Goal: Information Seeking & Learning: Learn about a topic

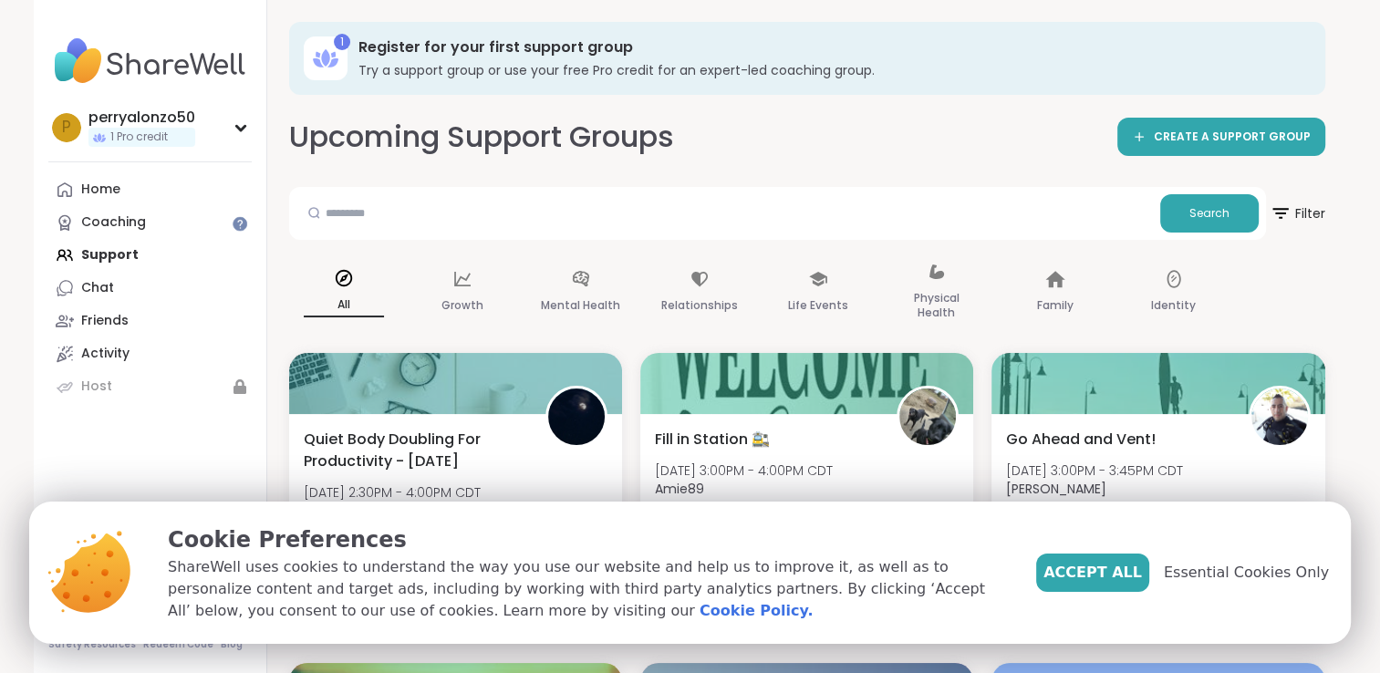
click at [633, 222] on input "text" at bounding box center [724, 212] width 856 height 36
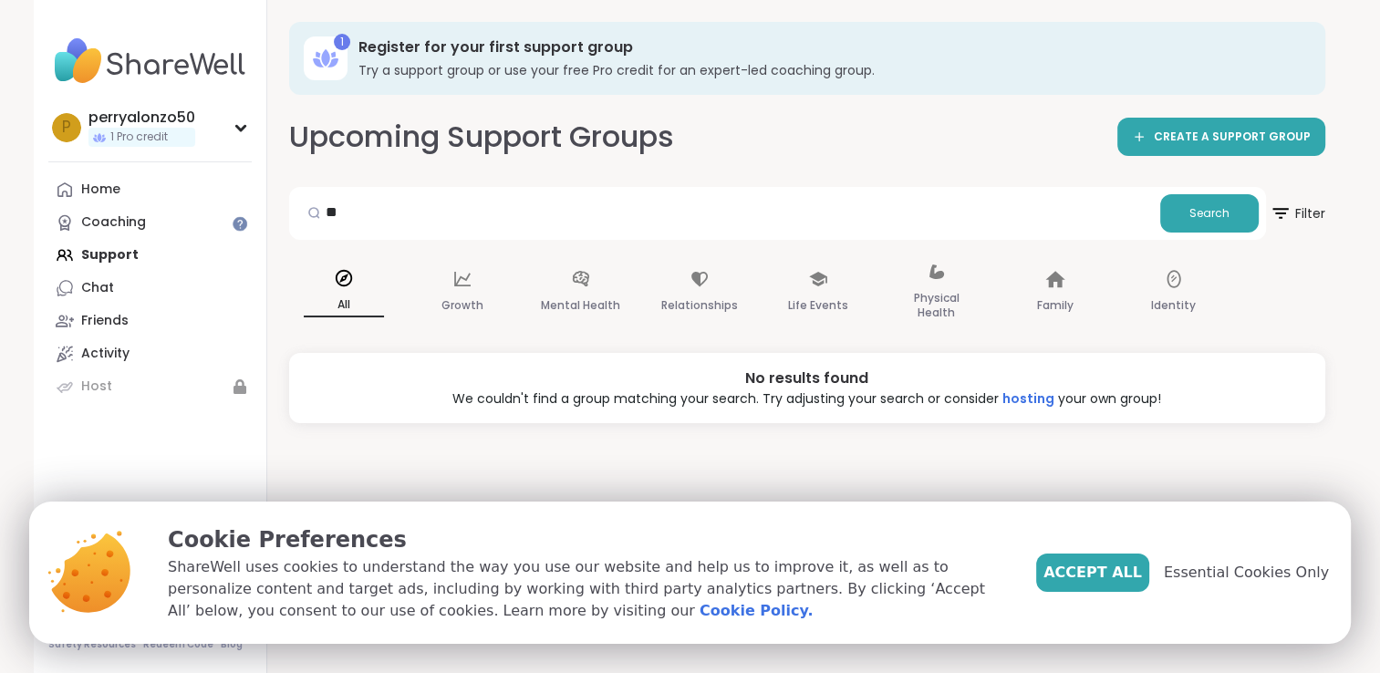
type input "*"
click at [465, 298] on p "Growth" at bounding box center [462, 306] width 42 height 22
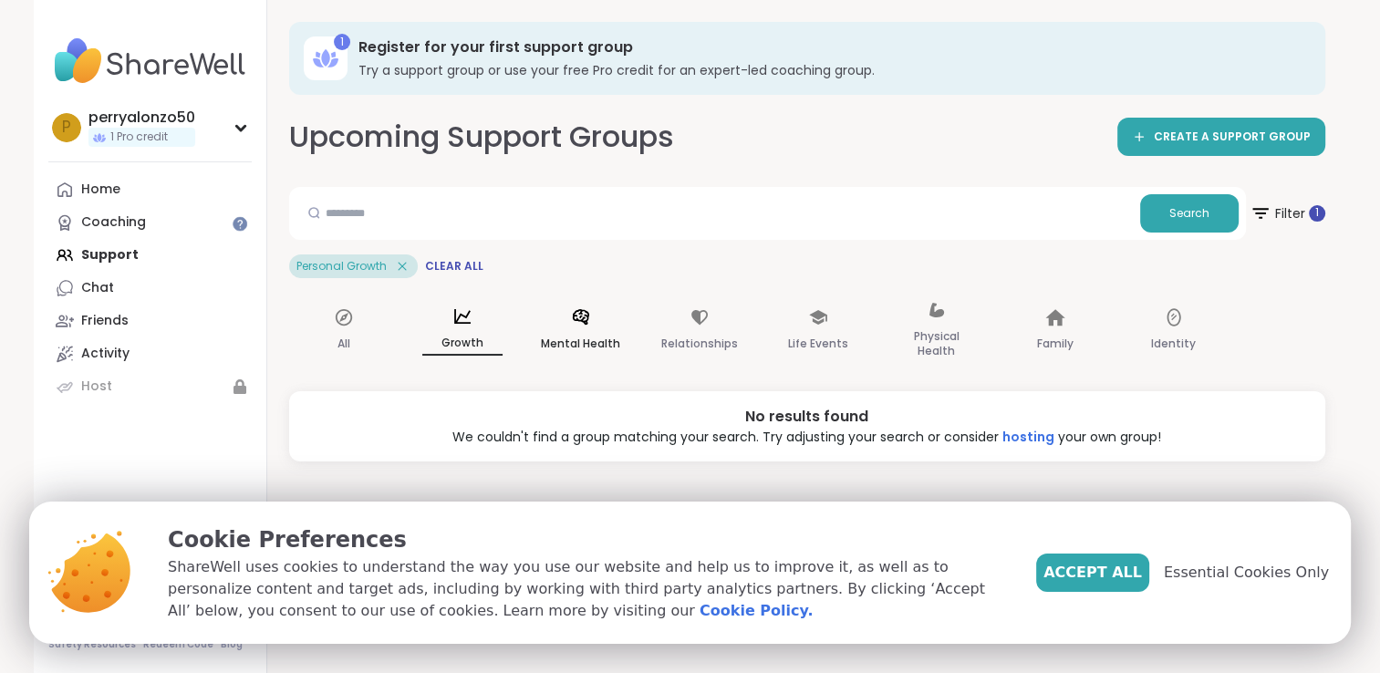
click at [563, 316] on div "Mental Health" at bounding box center [580, 330] width 109 height 91
click at [667, 338] on p "Relationships" at bounding box center [699, 344] width 77 height 22
click at [777, 335] on div "Life Events" at bounding box center [817, 330] width 109 height 91
click at [926, 339] on p "Physical Health" at bounding box center [936, 344] width 80 height 36
click at [1313, 210] on div "1" at bounding box center [1317, 212] width 17 height 17
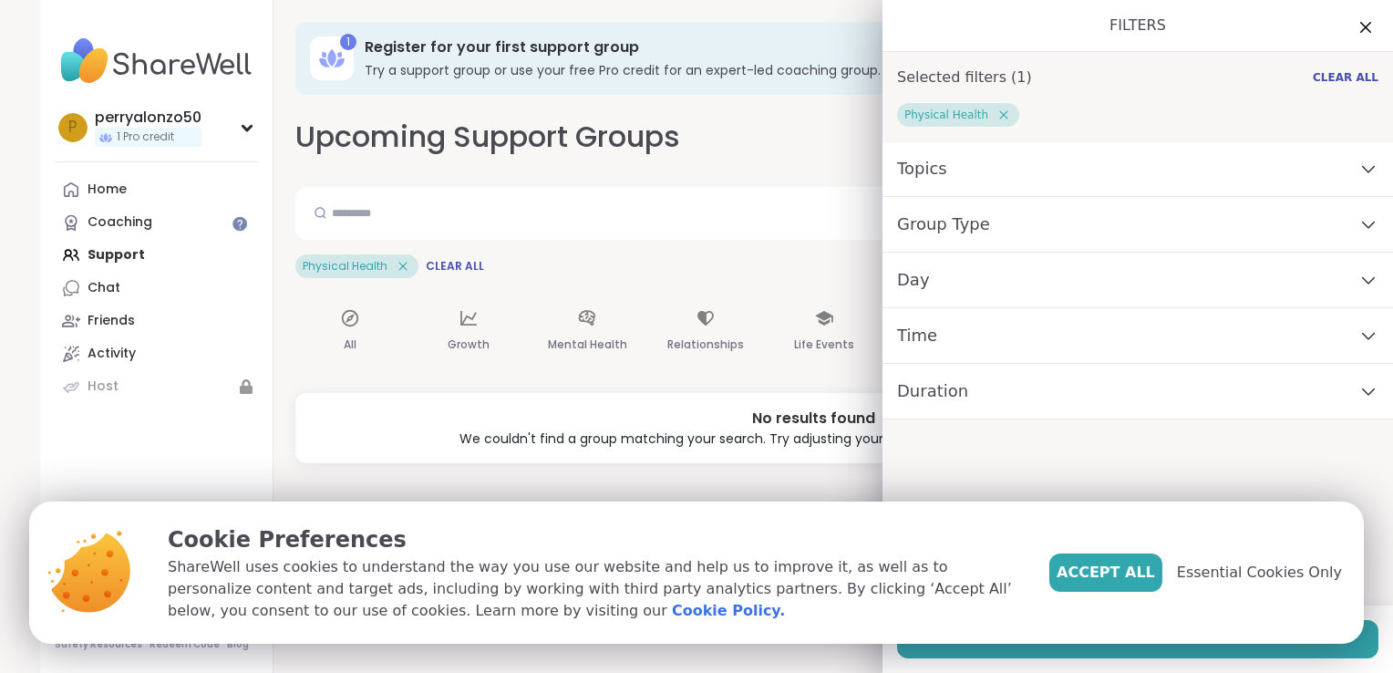
click at [1000, 115] on icon at bounding box center [1004, 115] width 8 height 8
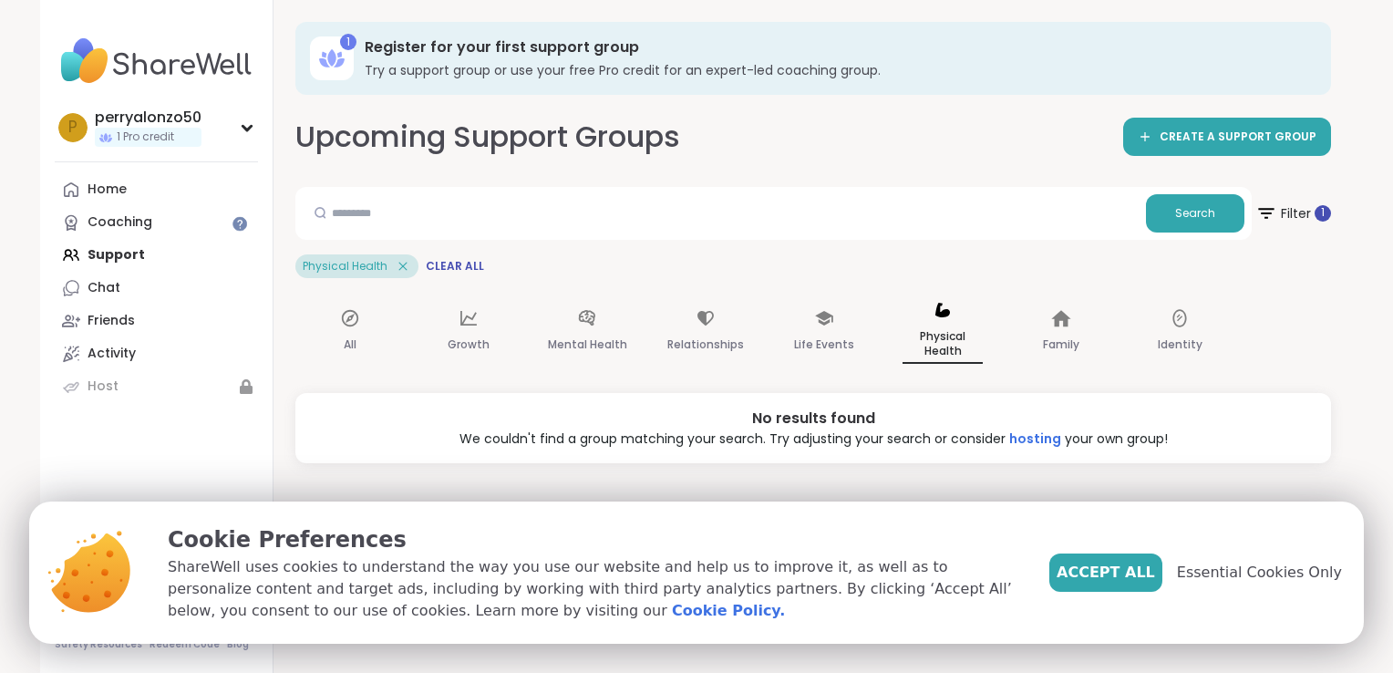
click at [721, 161] on div "Upcoming Support Groups CREATE A SUPPORT GROUP Search Filter 1 Physical Health …" at bounding box center [813, 290] width 1036 height 347
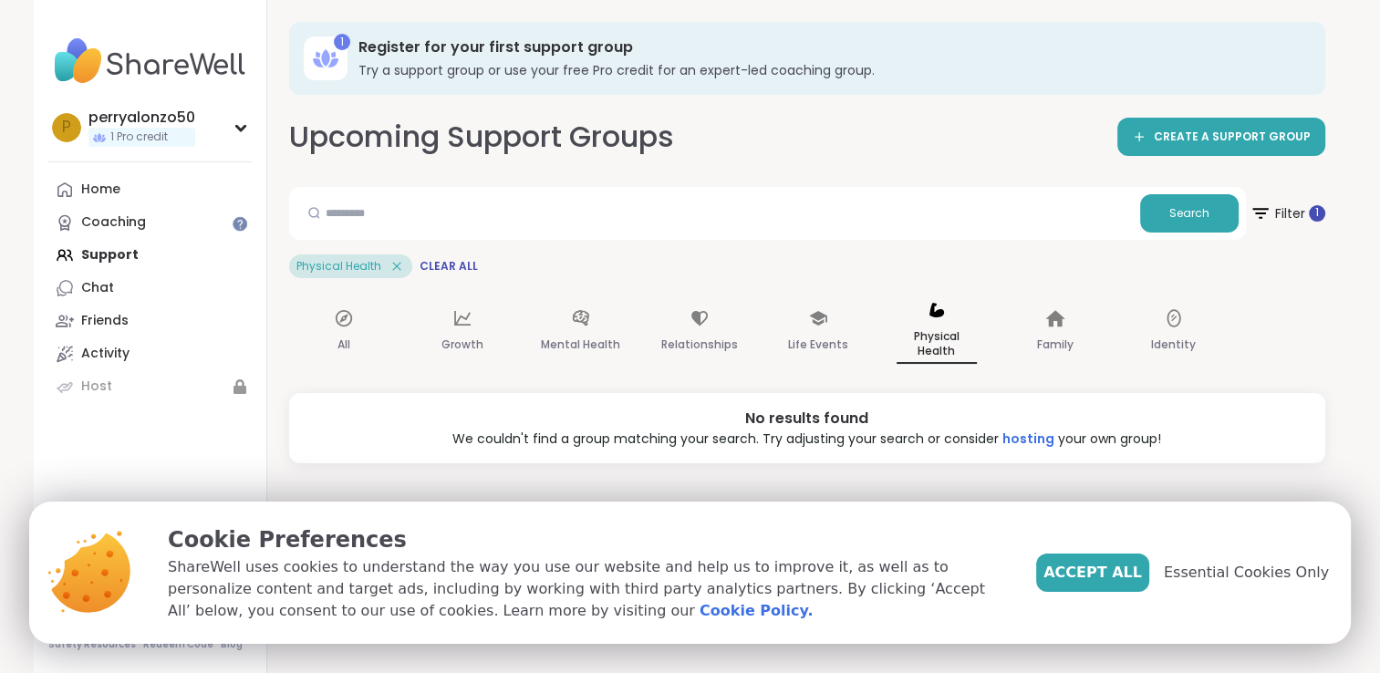
click at [394, 264] on icon at bounding box center [396, 266] width 8 height 8
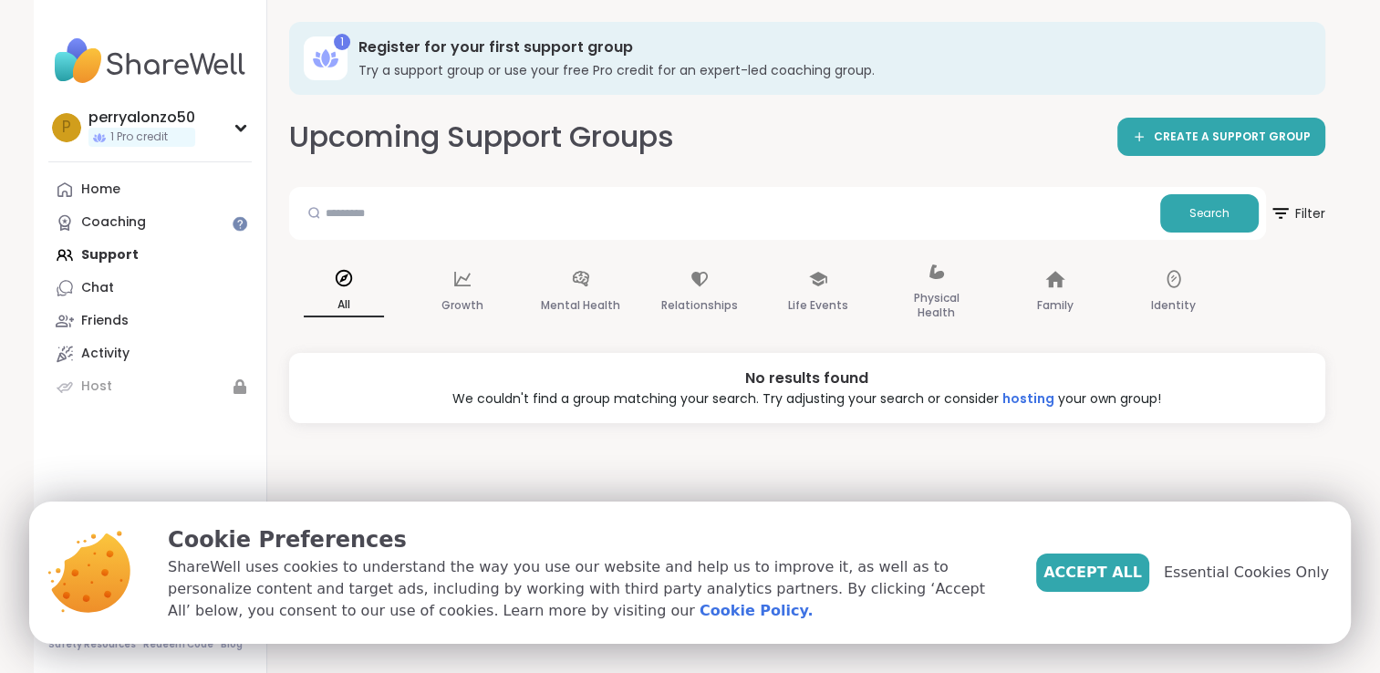
click at [352, 286] on icon at bounding box center [344, 278] width 20 height 20
click at [154, 214] on link "Coaching" at bounding box center [149, 222] width 203 height 33
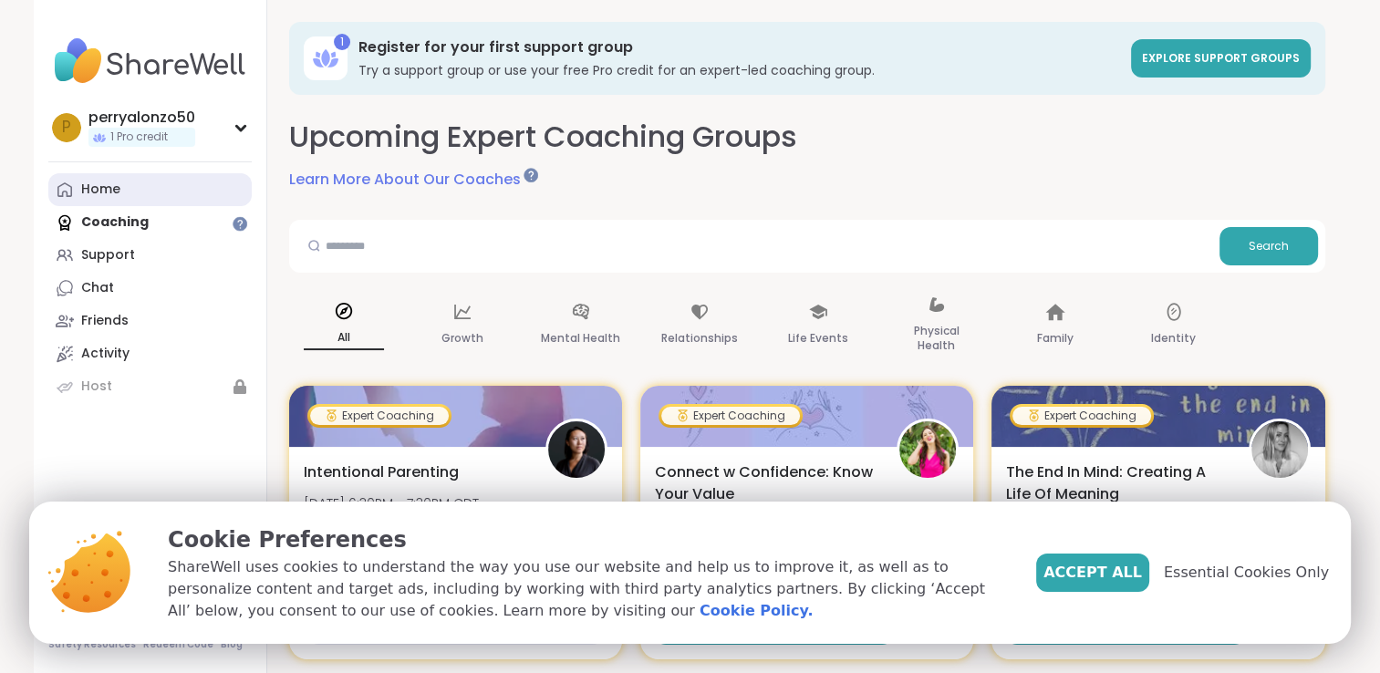
click at [133, 191] on link "Home" at bounding box center [149, 189] width 203 height 33
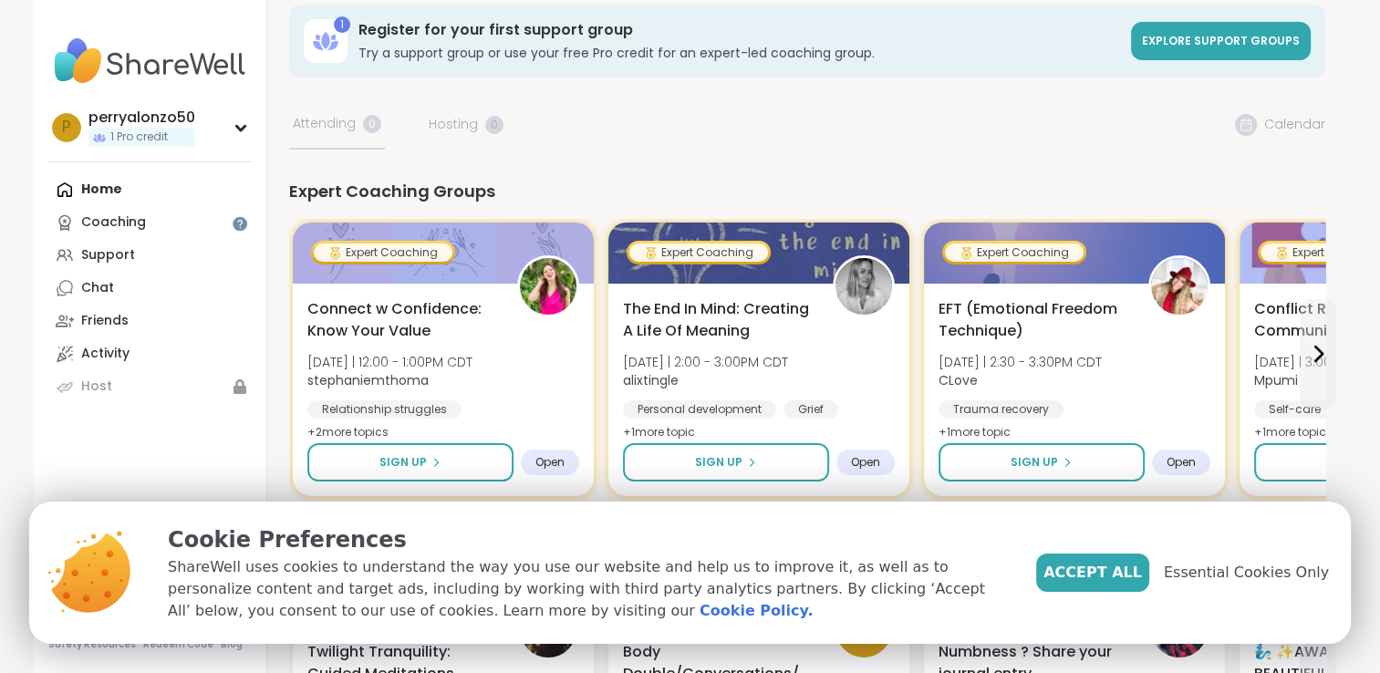
scroll to position [26, 0]
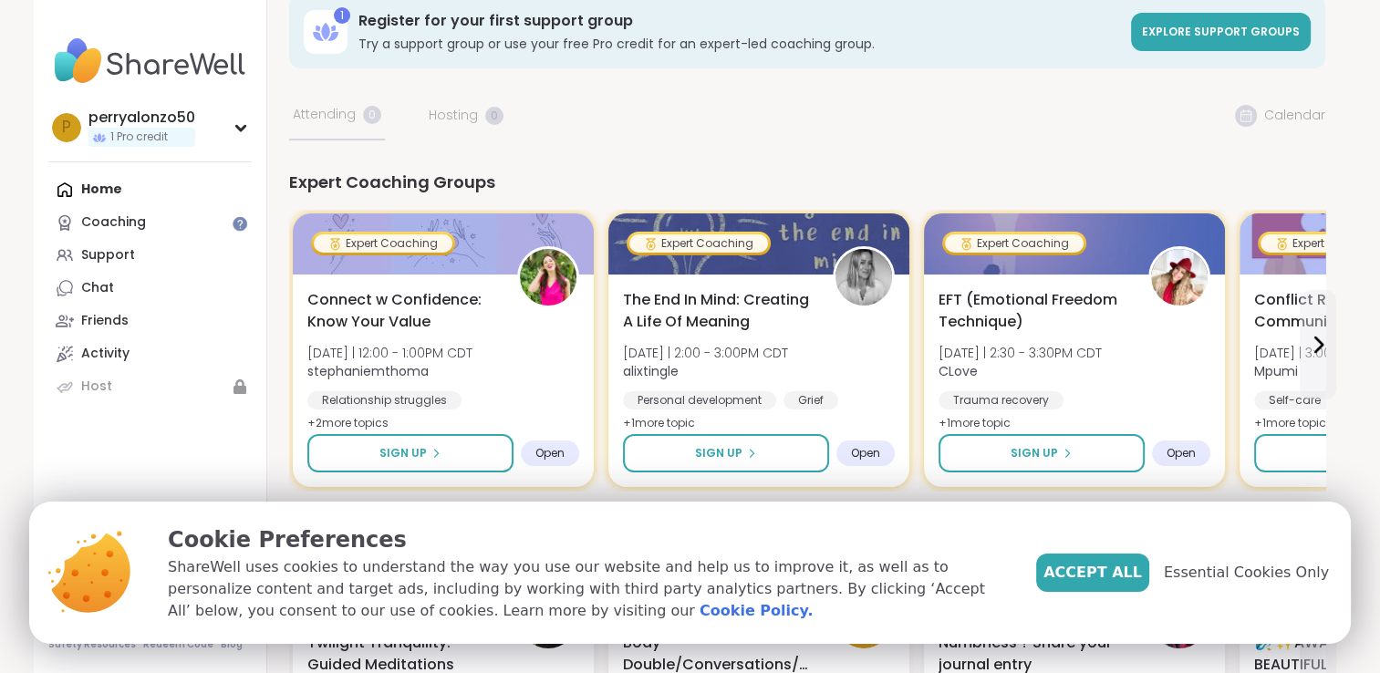
click at [106, 195] on div "Home Coaching Support Chat Friends Activity Host" at bounding box center [149, 288] width 203 height 230
click at [102, 185] on div "Home Coaching Support Chat Friends Activity Host" at bounding box center [149, 288] width 203 height 230
click at [102, 187] on div "Home Coaching Support Chat Friends Activity Host" at bounding box center [149, 288] width 203 height 230
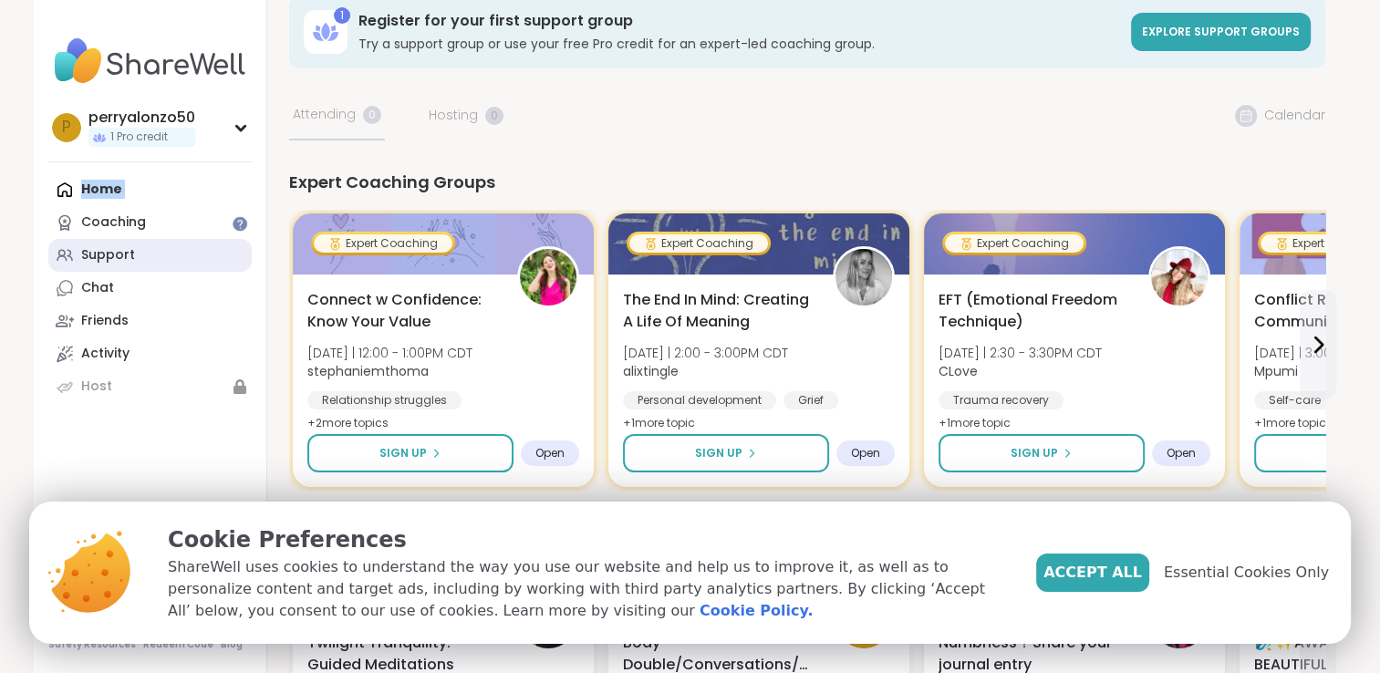
drag, startPoint x: 102, startPoint y: 187, endPoint x: 113, endPoint y: 264, distance: 77.4
click at [113, 264] on div "Support" at bounding box center [108, 255] width 54 height 18
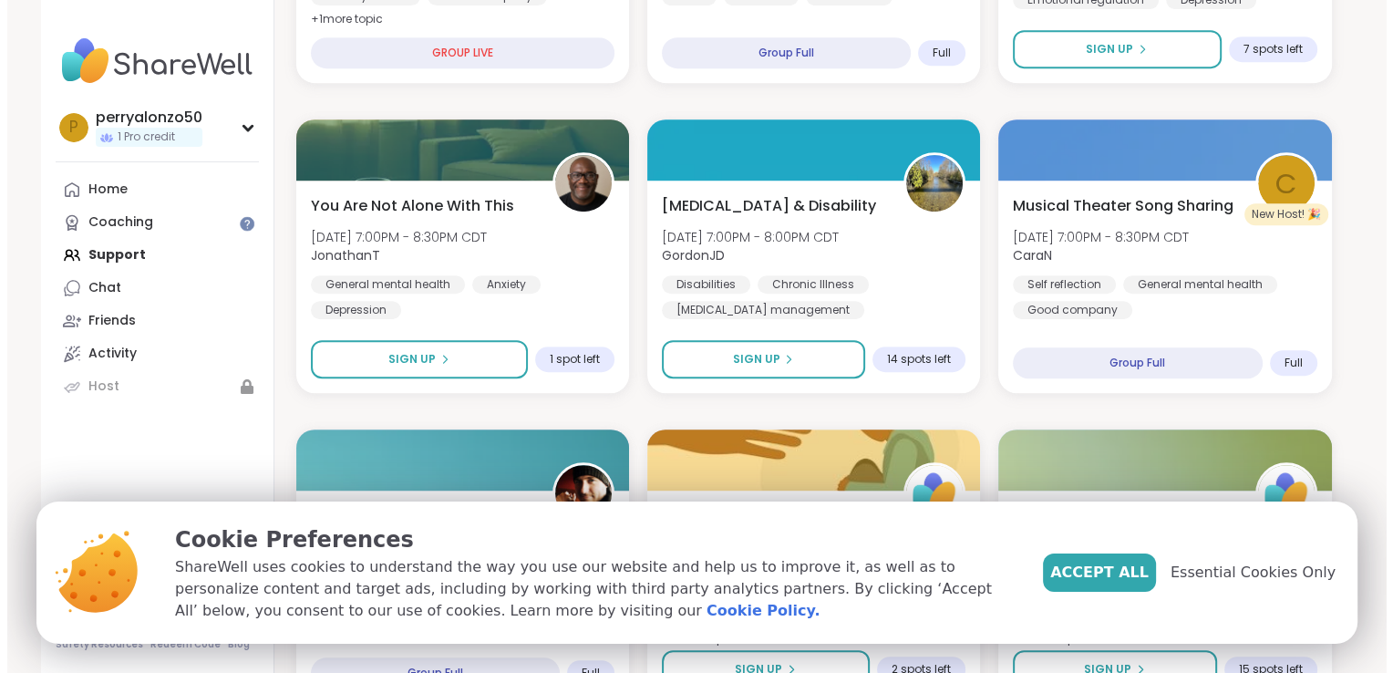
scroll to position [863, 0]
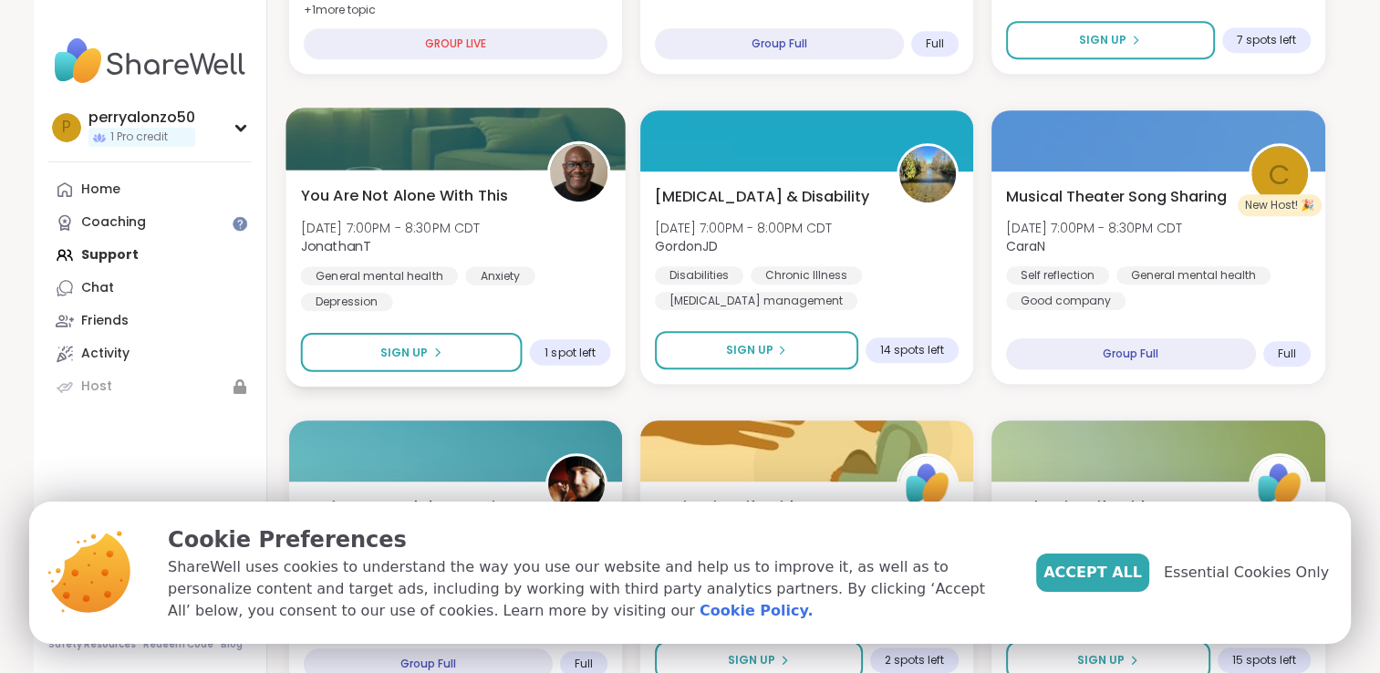
click at [467, 165] on div at bounding box center [455, 139] width 340 height 62
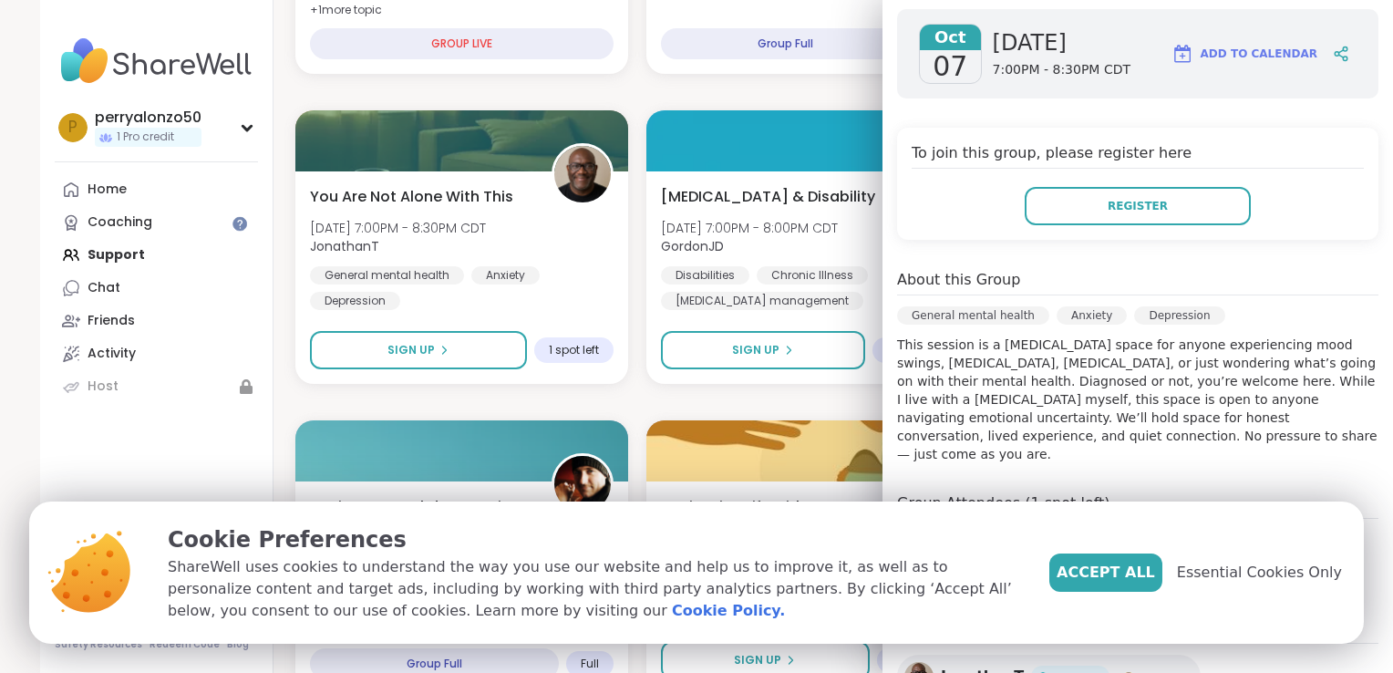
scroll to position [264, 0]
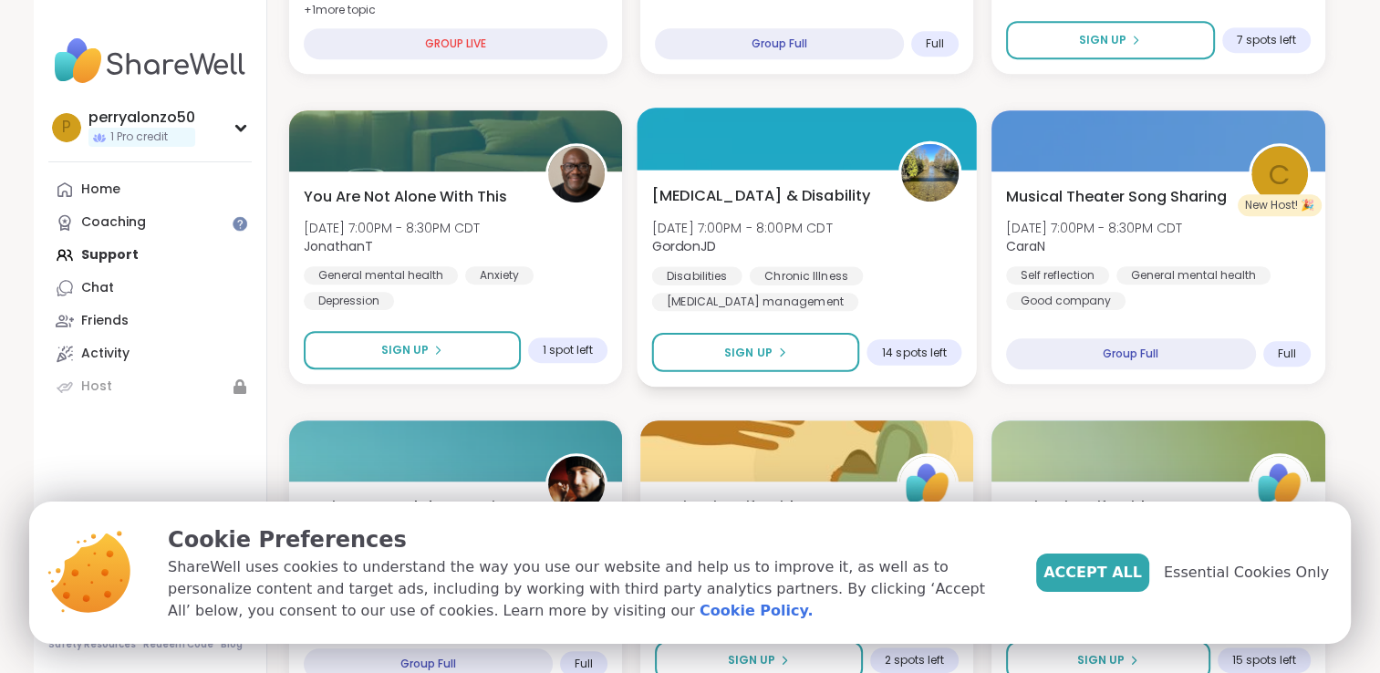
click at [729, 228] on span "[DATE] 7:00PM - 8:00PM CDT" at bounding box center [741, 227] width 181 height 18
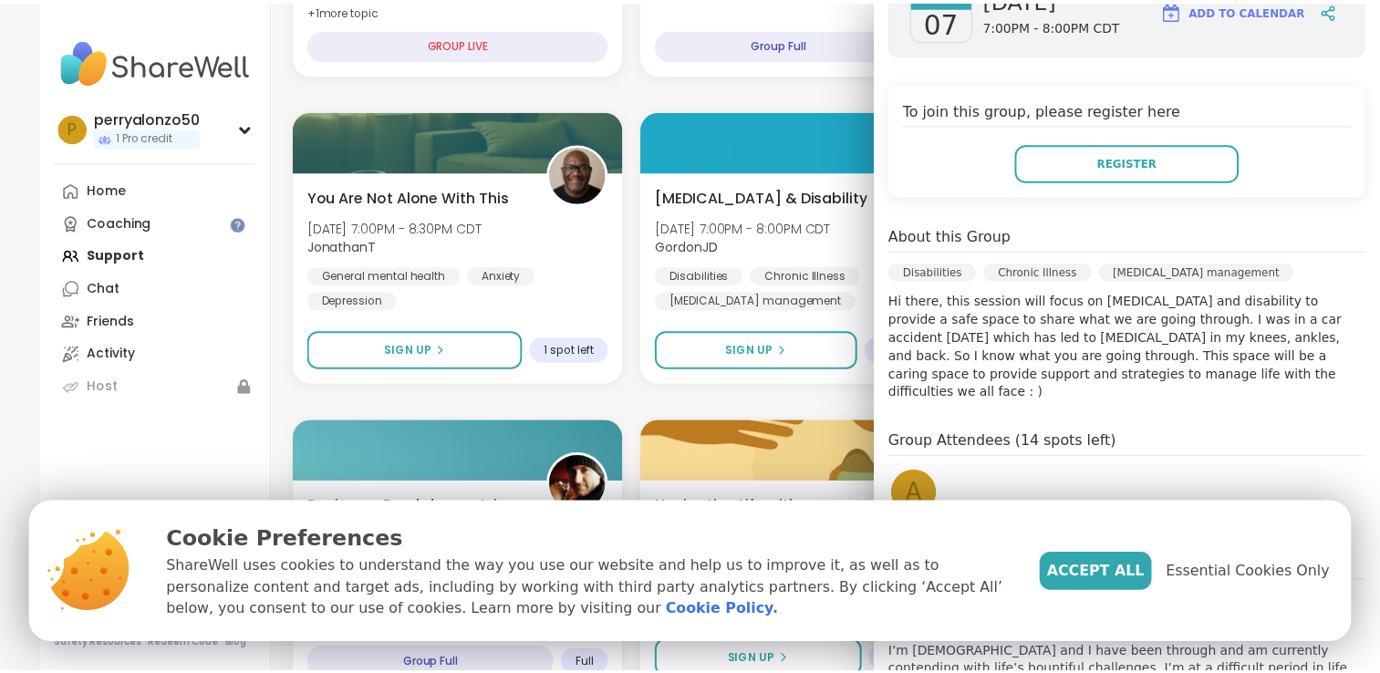
scroll to position [387, 0]
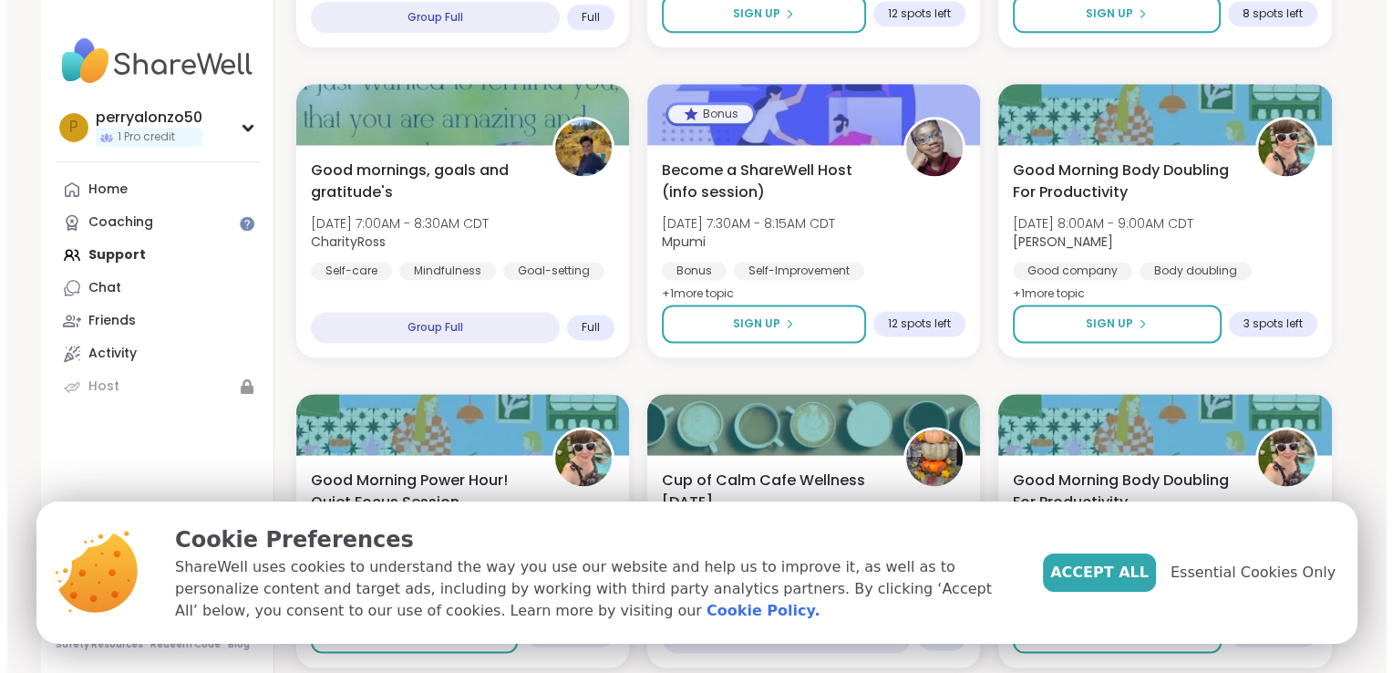
scroll to position [2463, 0]
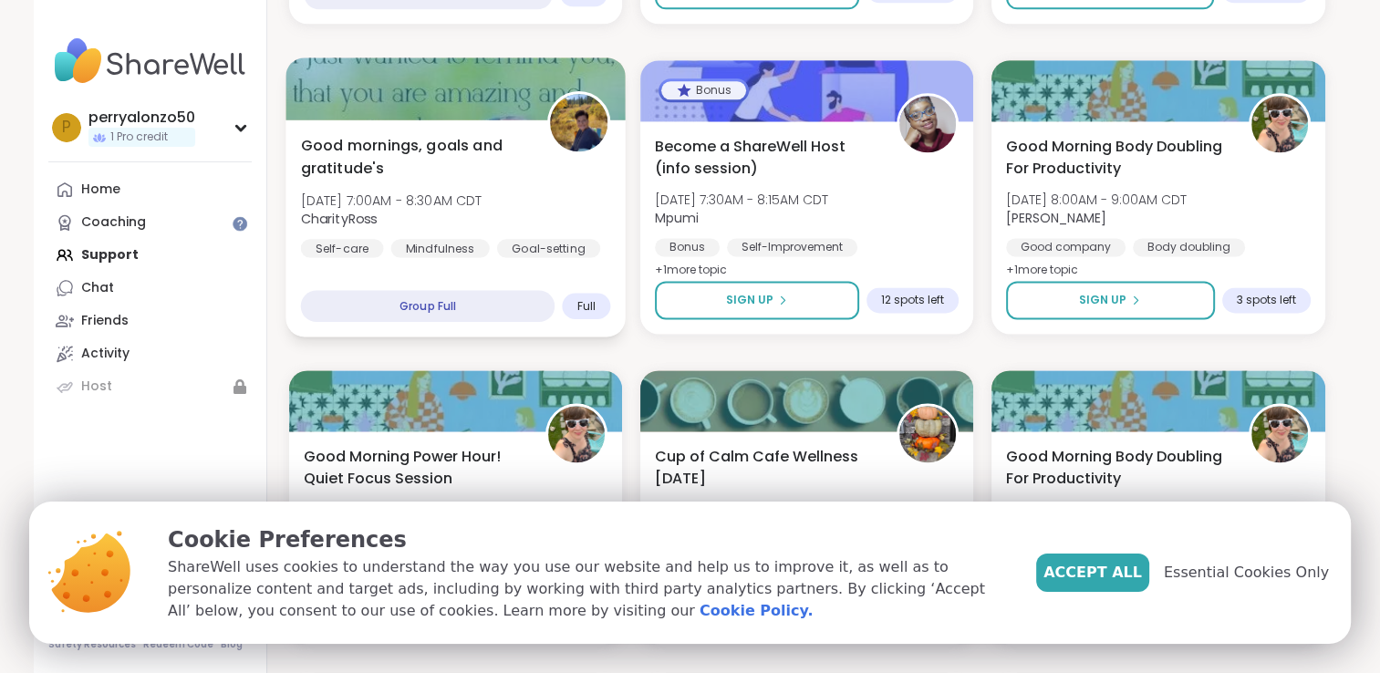
click at [481, 210] on span "CharityRoss" at bounding box center [390, 218] width 181 height 18
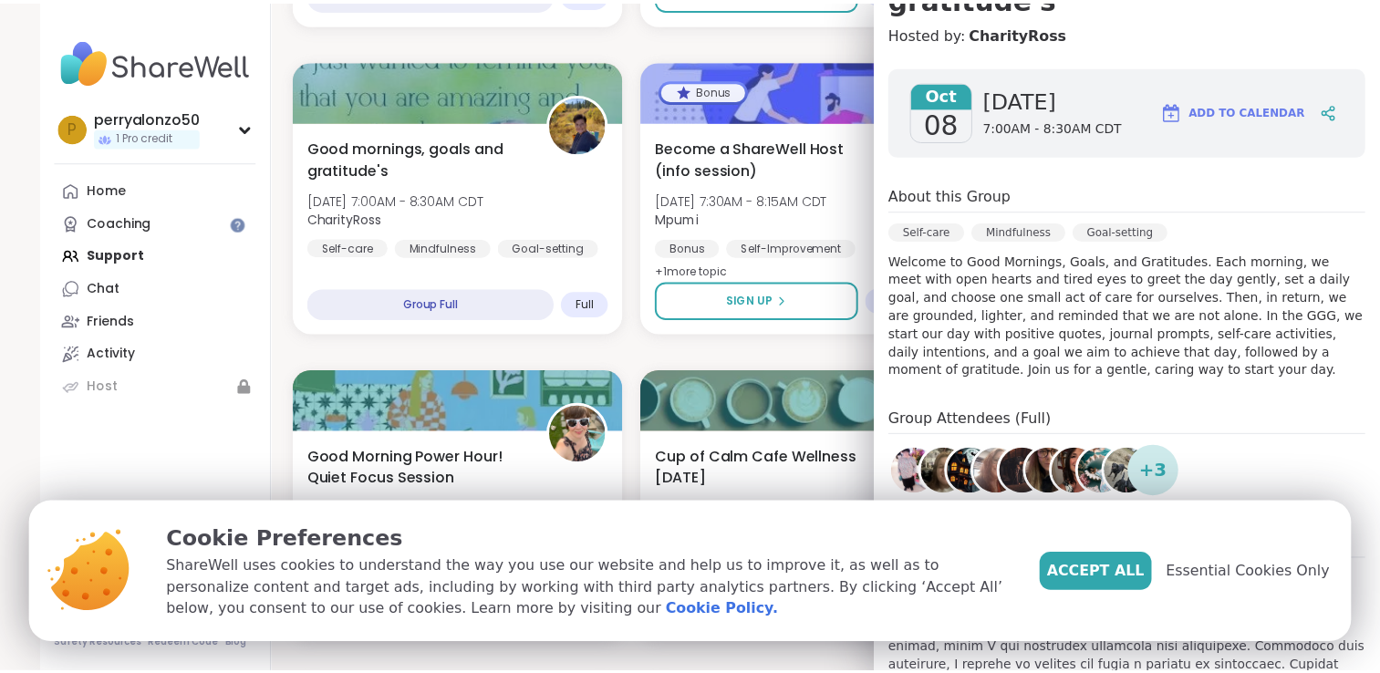
scroll to position [235, 0]
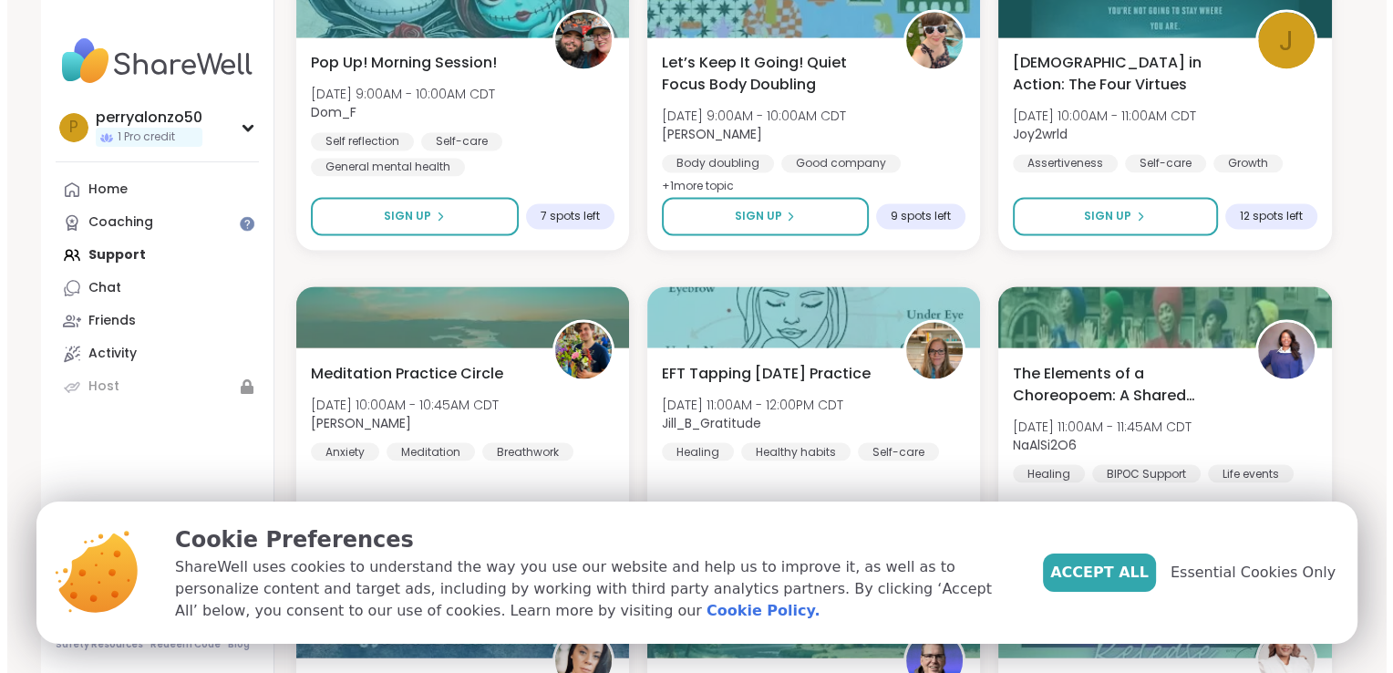
scroll to position [3438, 0]
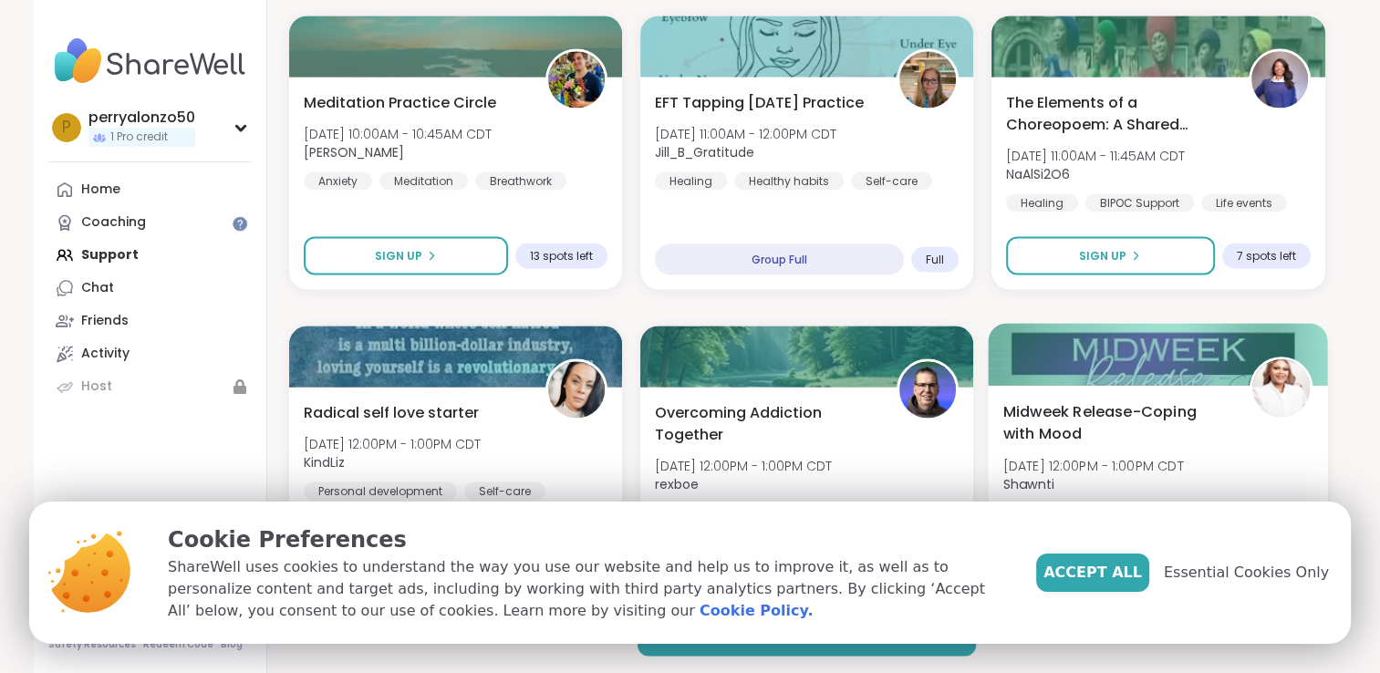
click at [1243, 460] on div "Midweek Release-Coping with Mood [DATE] 12:00PM - 1:00PM CDT Shawnti Self-care …" at bounding box center [1158, 473] width 310 height 149
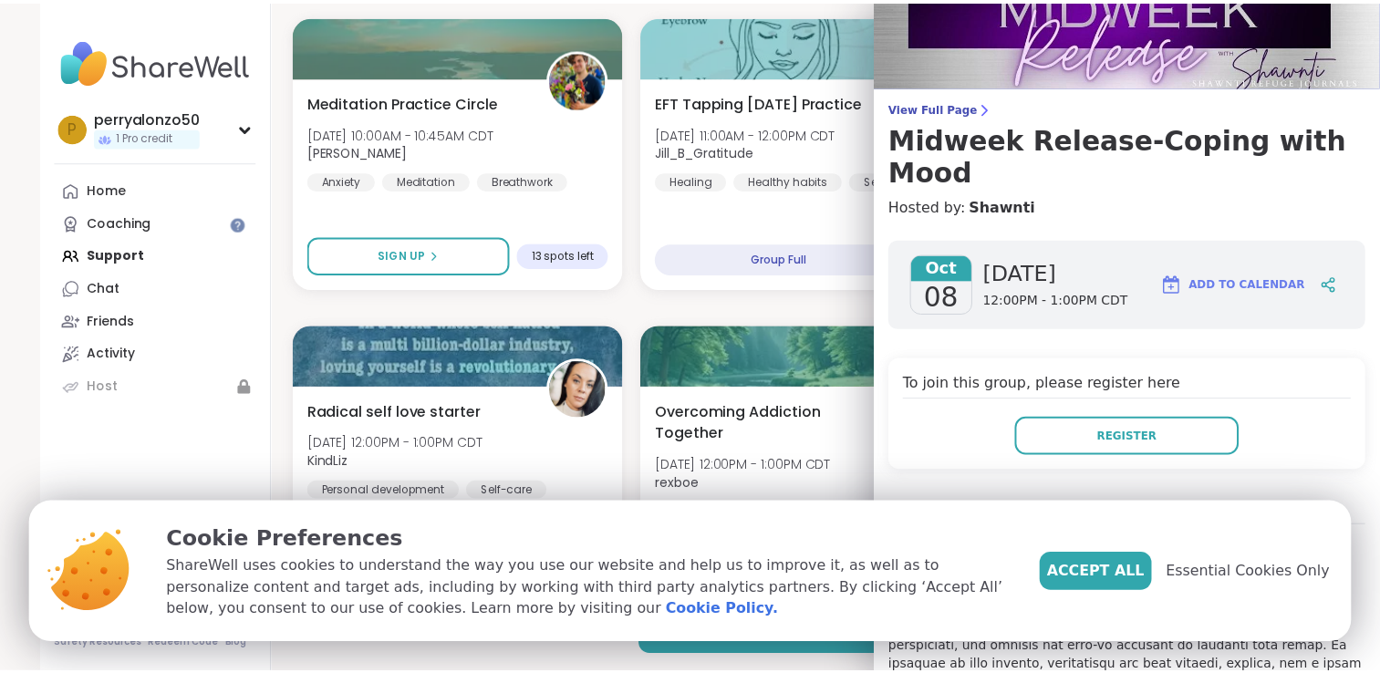
scroll to position [0, 0]
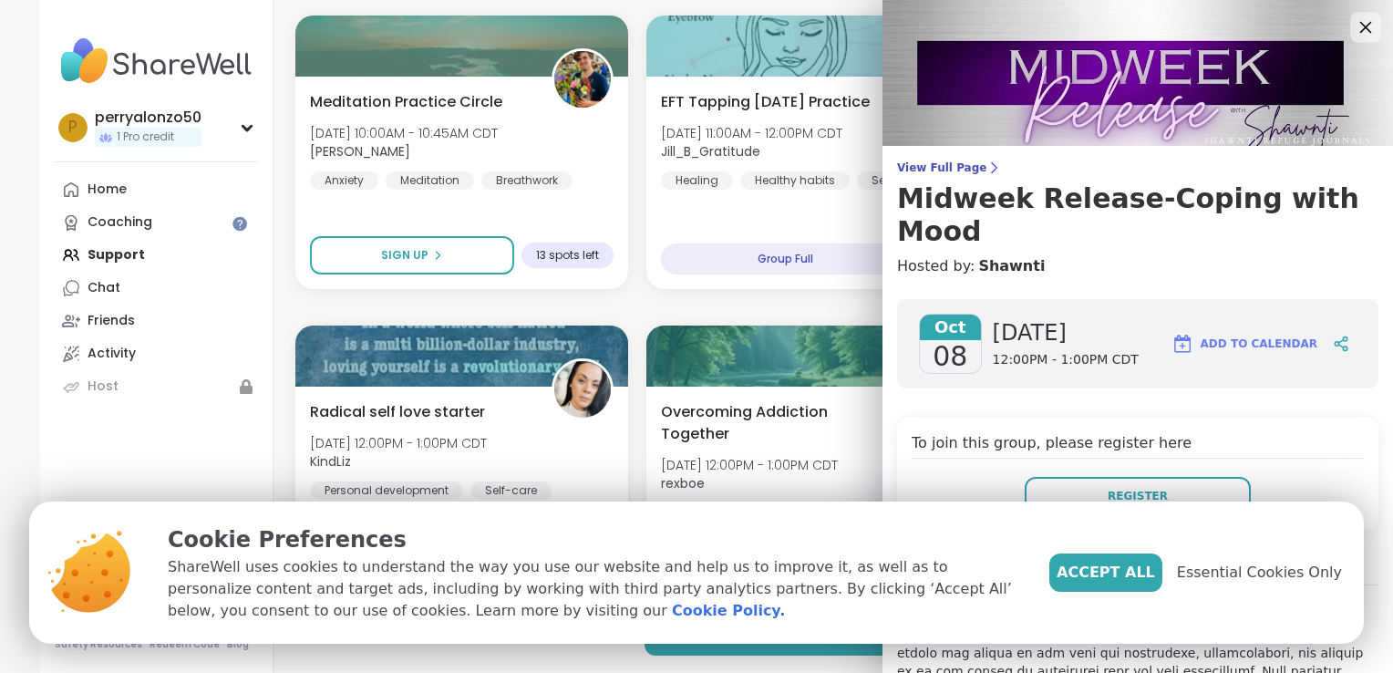
click at [1354, 27] on icon at bounding box center [1365, 27] width 23 height 23
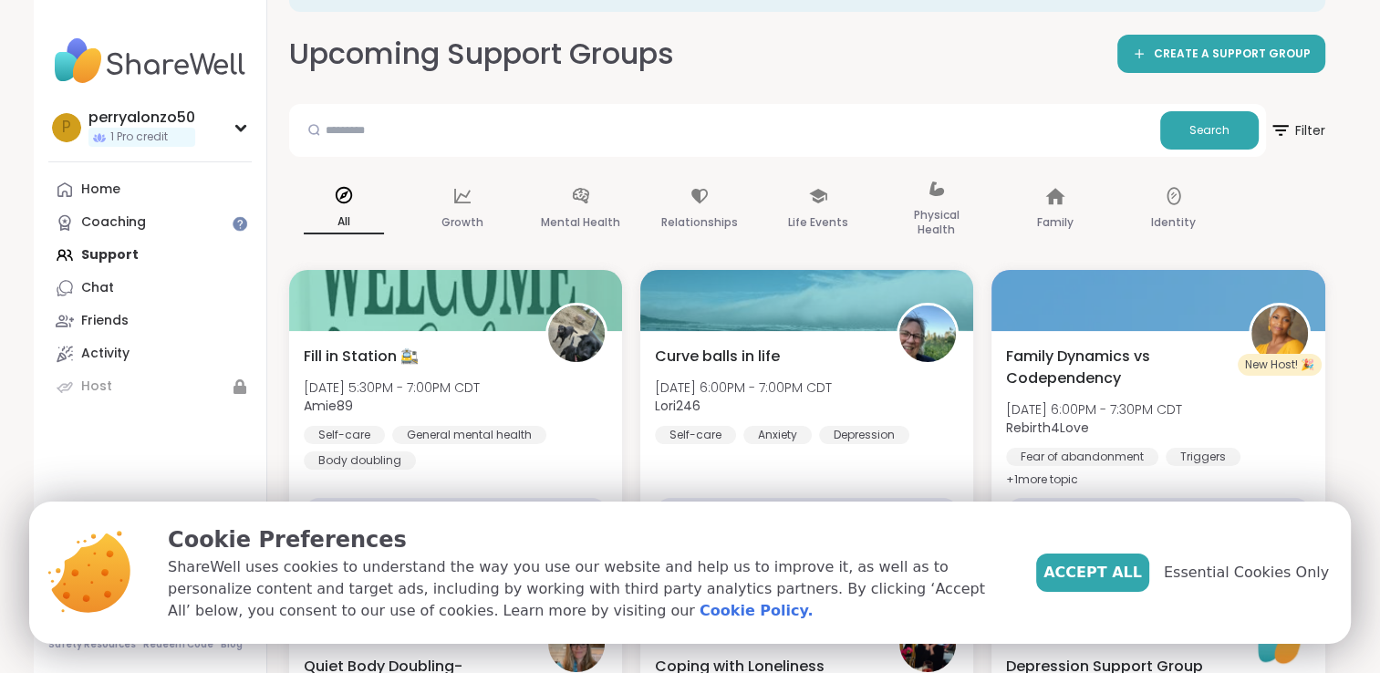
scroll to position [40, 0]
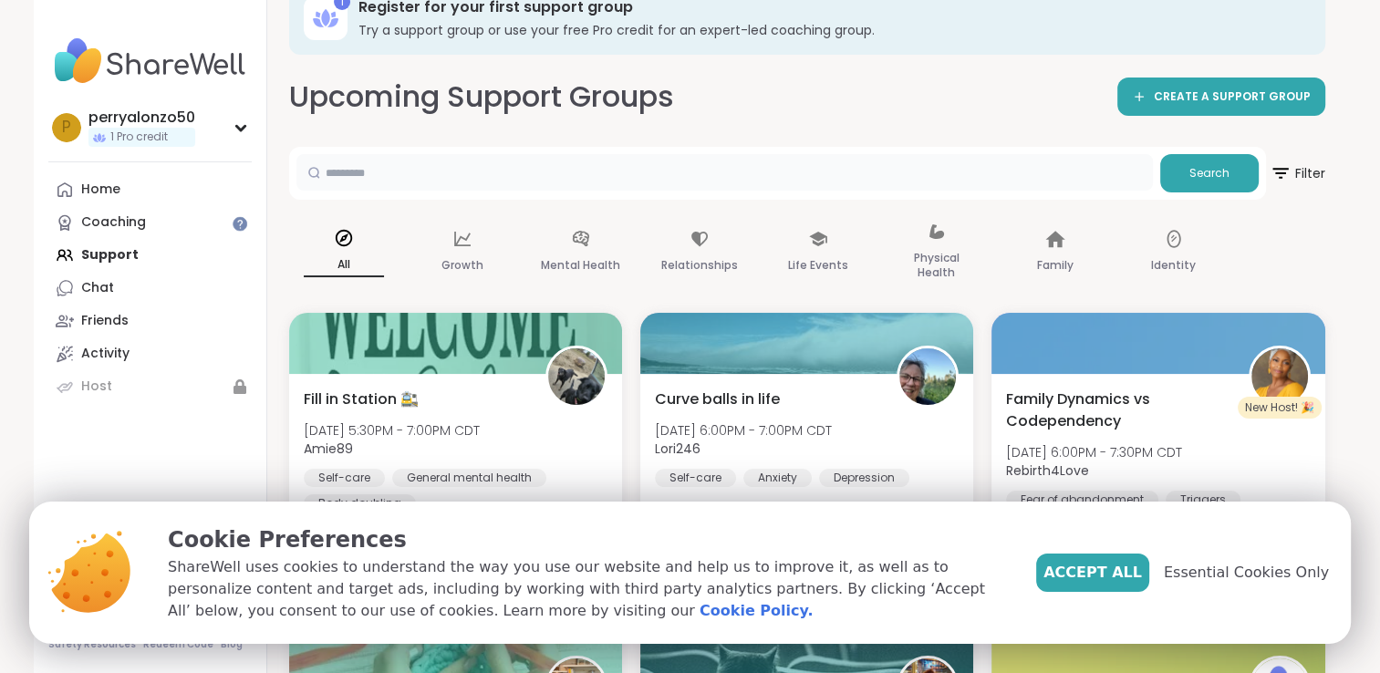
click at [489, 169] on input "text" at bounding box center [724, 172] width 856 height 36
type input "*********"
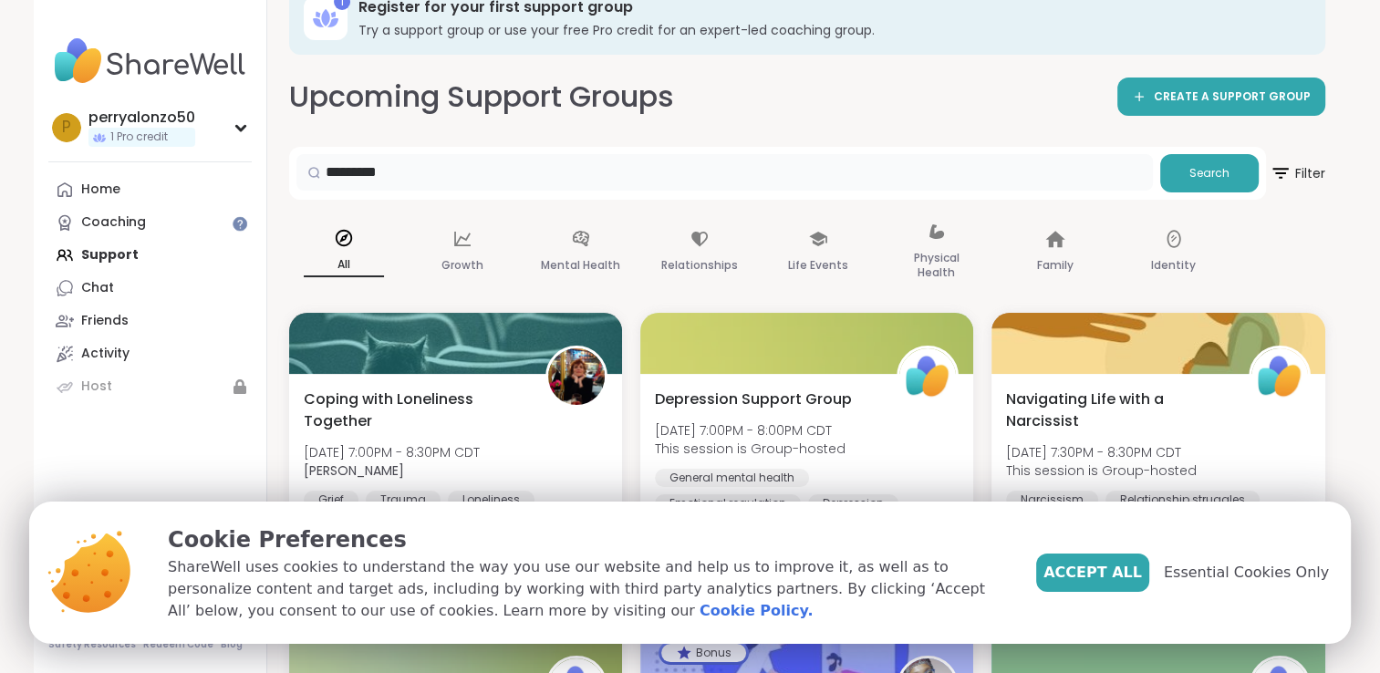
click at [489, 169] on input "*********" at bounding box center [724, 172] width 856 height 36
type input "**********"
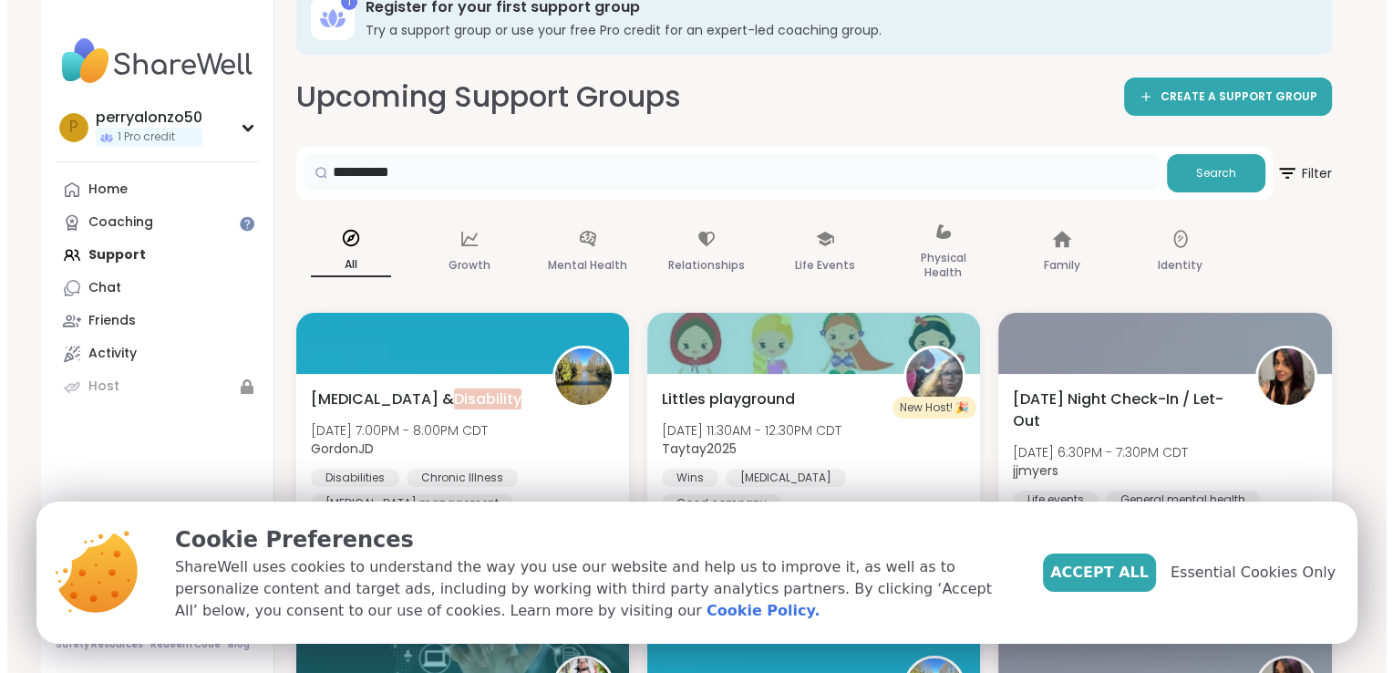
scroll to position [399, 0]
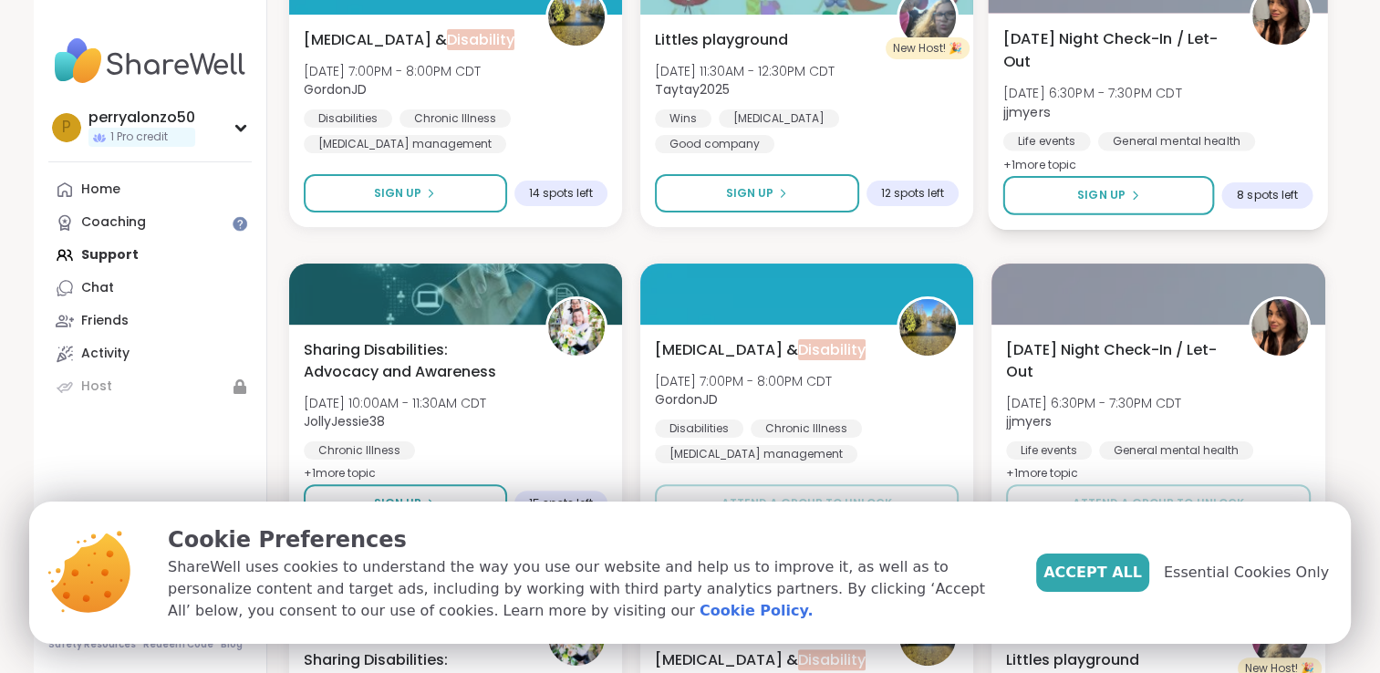
click at [1087, 157] on div "[DATE] Night Check-In / Let-Out [DATE] 6:30PM - 7:30PM CDT jjmyers Life events …" at bounding box center [1158, 121] width 340 height 217
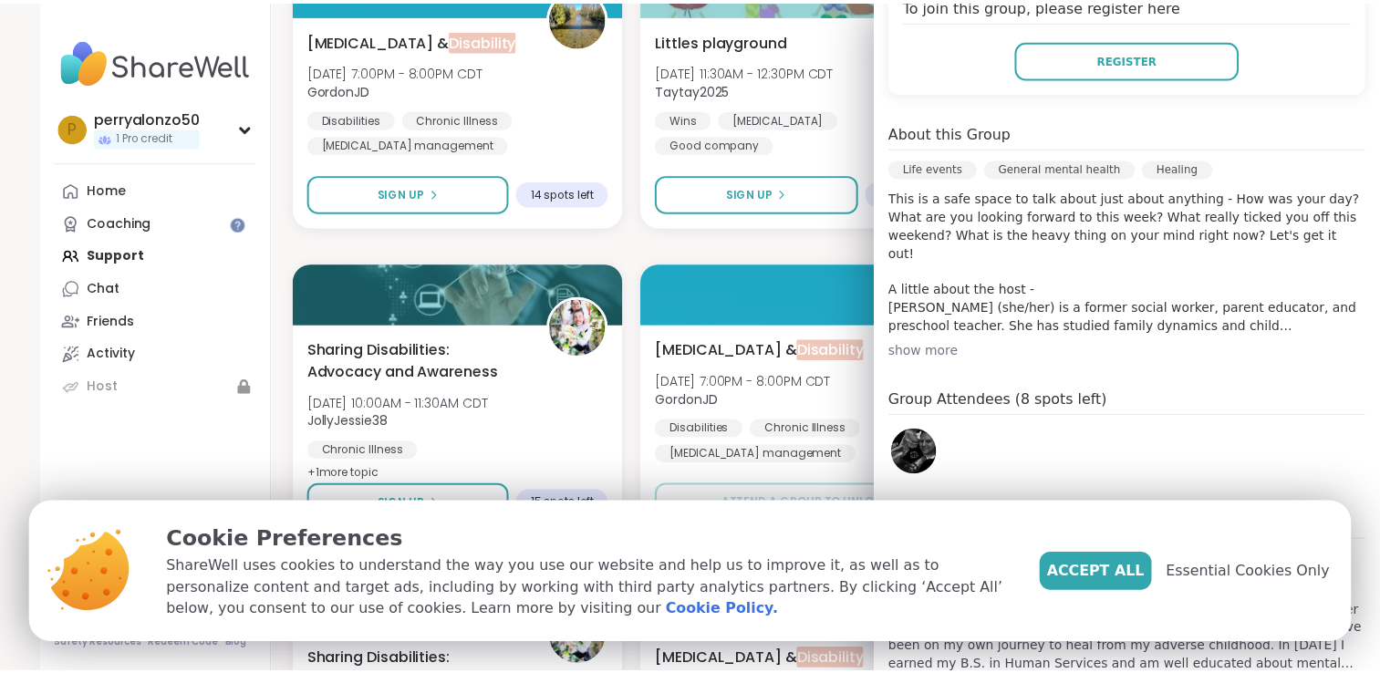
scroll to position [467, 0]
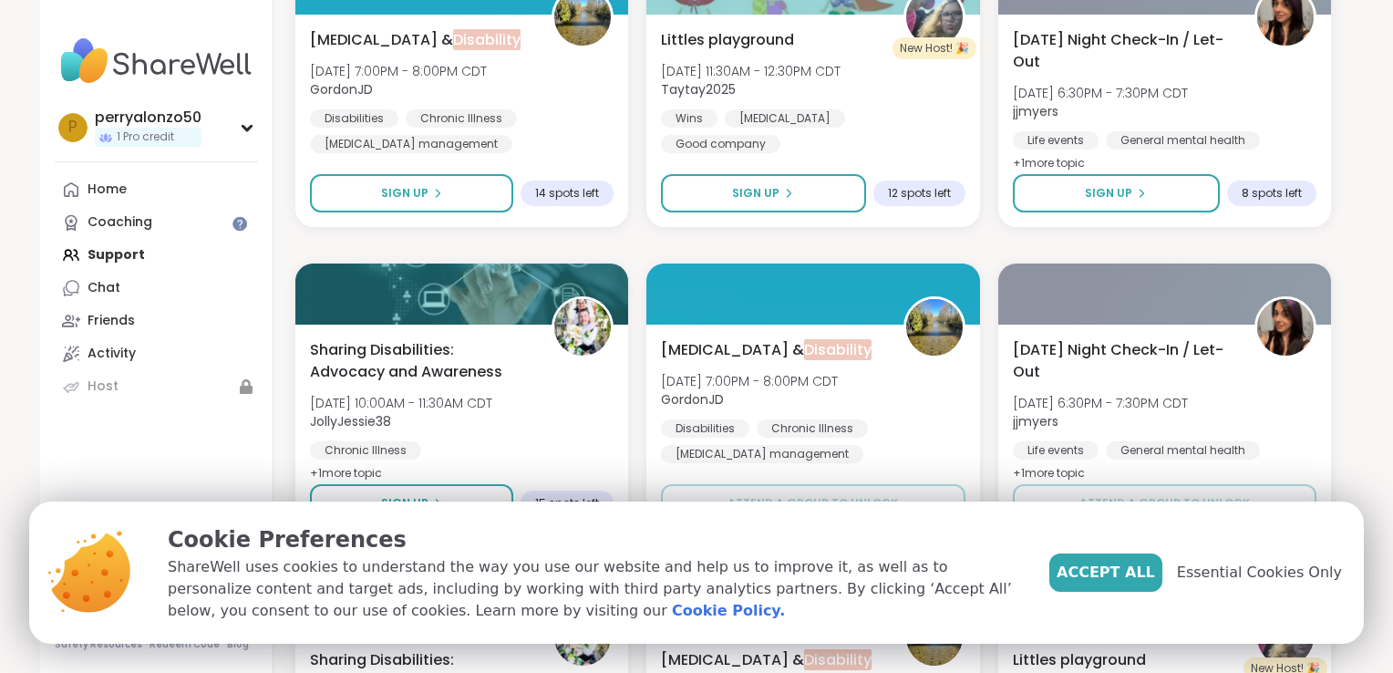
click at [256, 248] on div "p perryalonzo50 1 Pro credit Profile Membership Settings Help Home Coaching Sup…" at bounding box center [156, 336] width 233 height 673
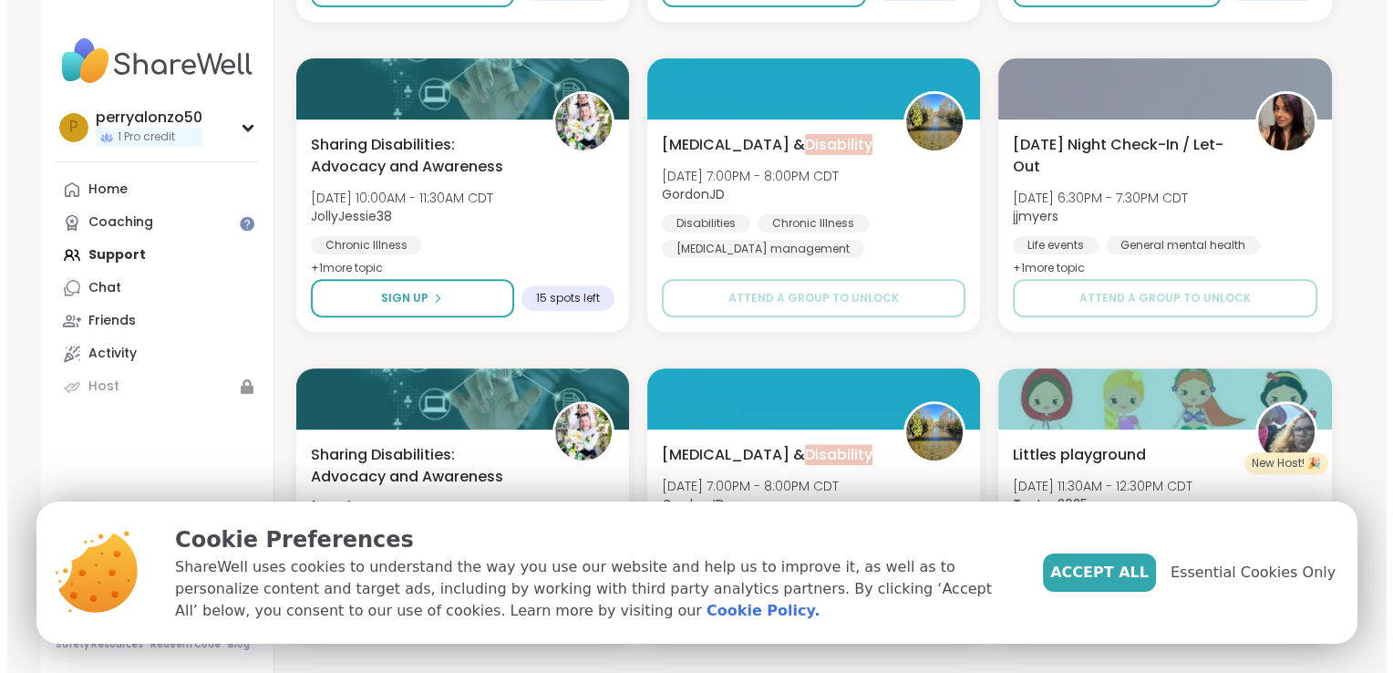
scroll to position [624, 0]
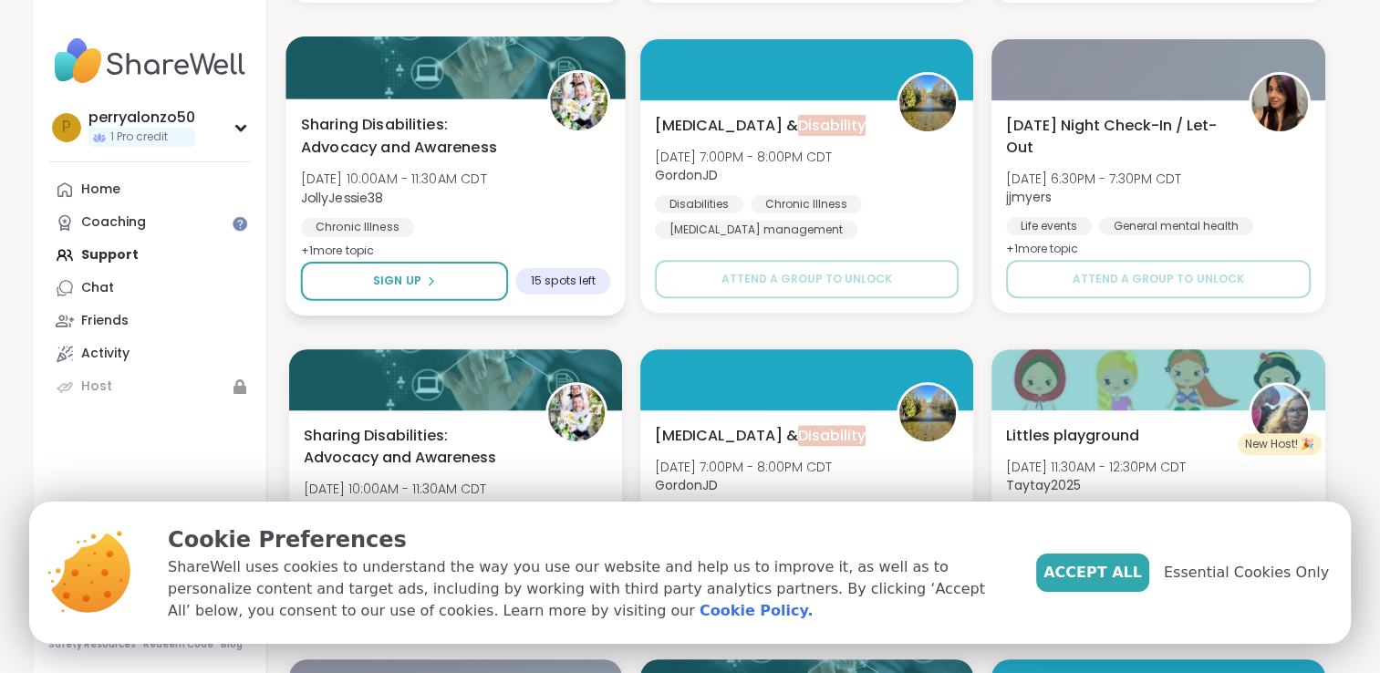
click at [460, 140] on span "Sharing Disabilities: Advocacy and Awareness" at bounding box center [413, 135] width 226 height 45
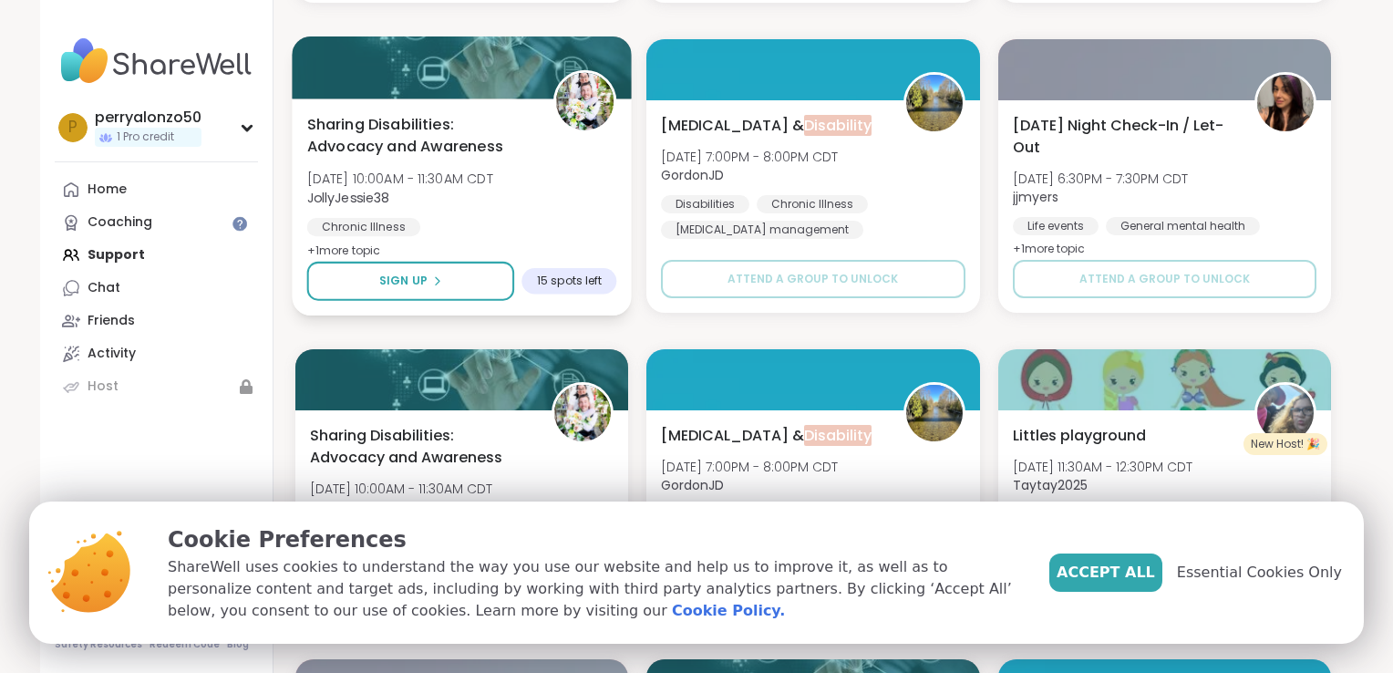
click at [460, 140] on span "Sharing Disabilities: Advocacy and Awareness" at bounding box center [420, 135] width 226 height 45
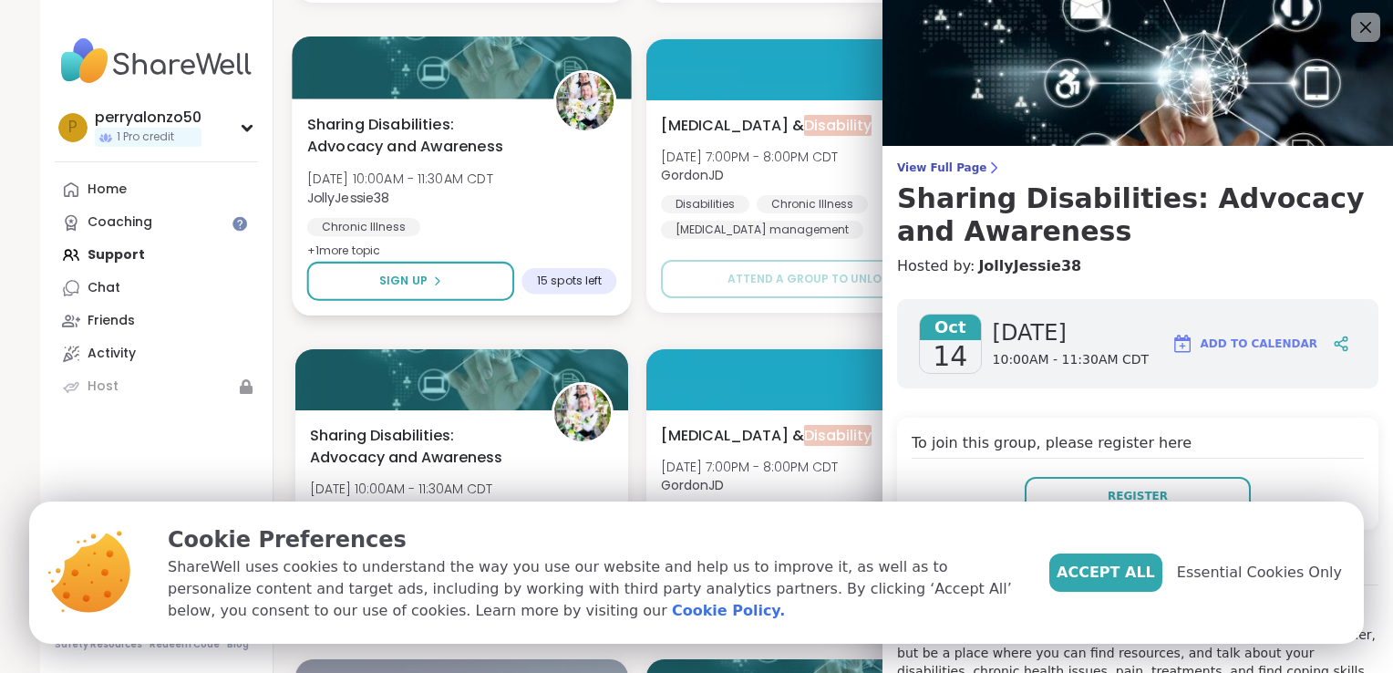
click at [460, 140] on span "Sharing Disabilities: Advocacy and Awareness" at bounding box center [420, 135] width 226 height 45
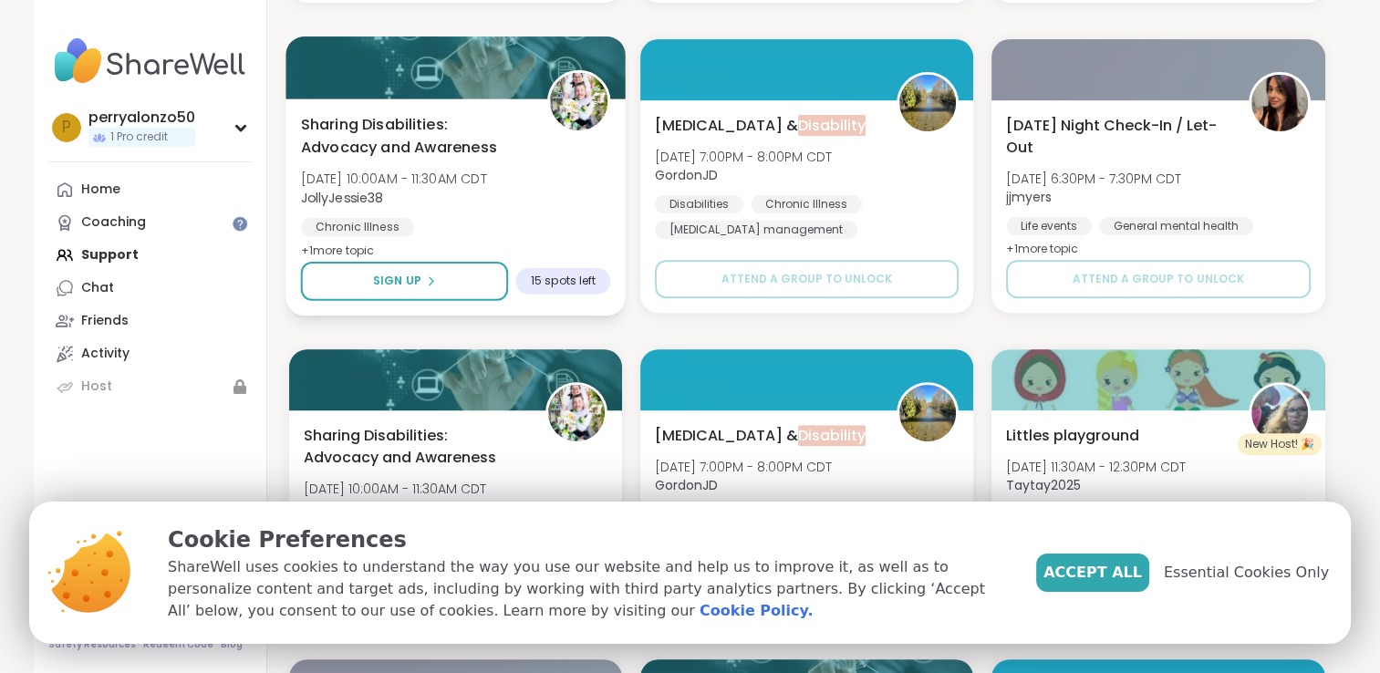
click at [460, 140] on span "Sharing Disabilities: Advocacy and Awareness" at bounding box center [413, 135] width 226 height 45
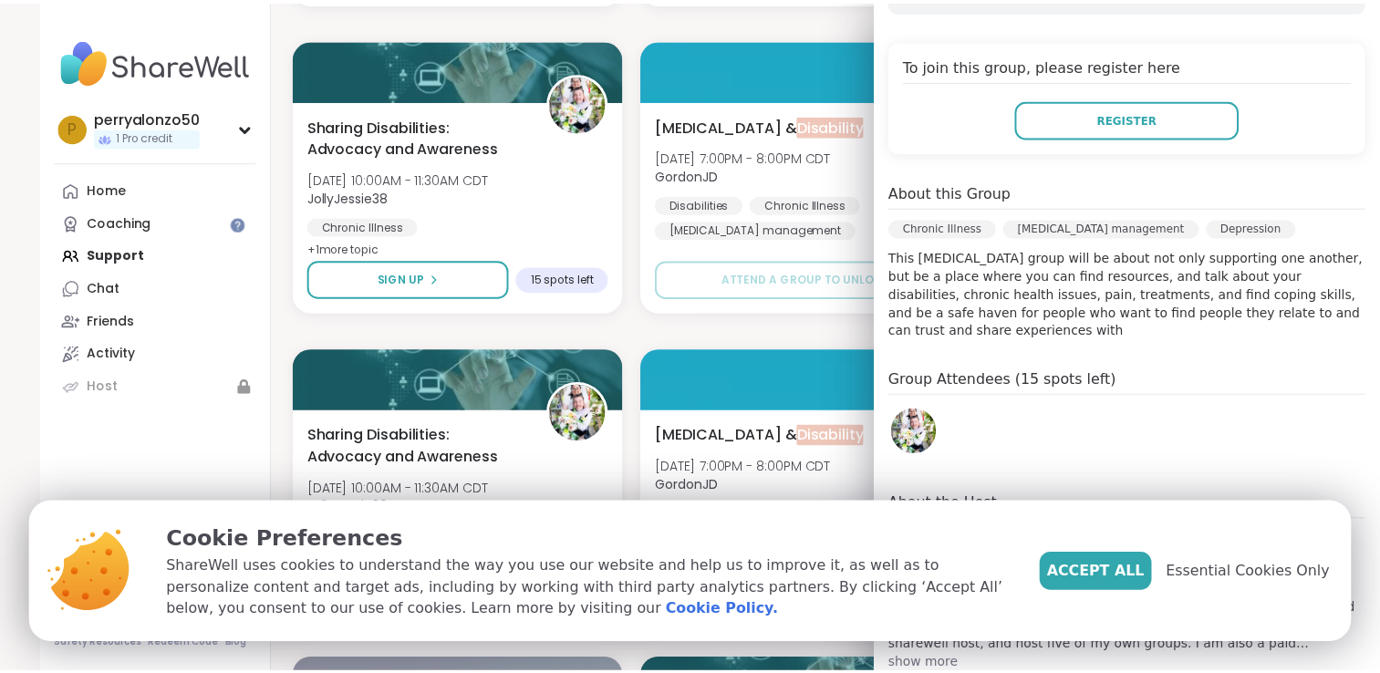
scroll to position [401, 0]
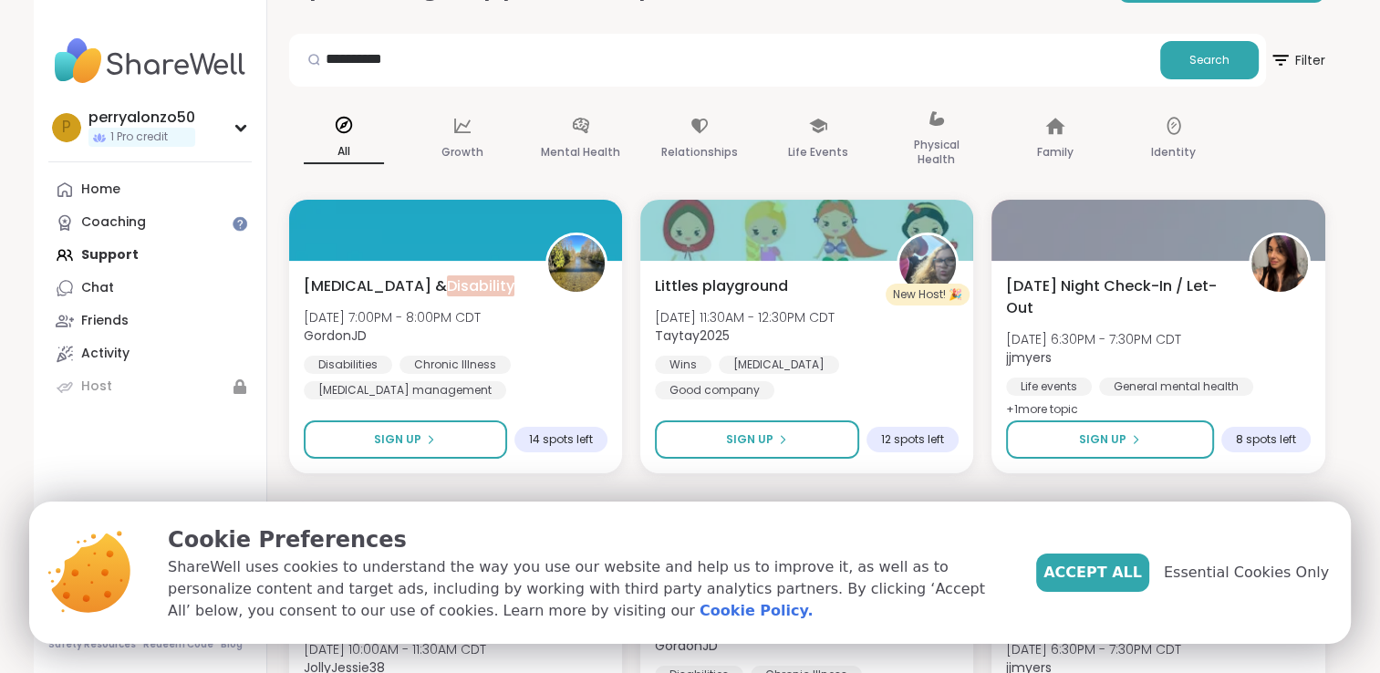
scroll to position [18, 0]
